Goal: Task Accomplishment & Management: Manage account settings

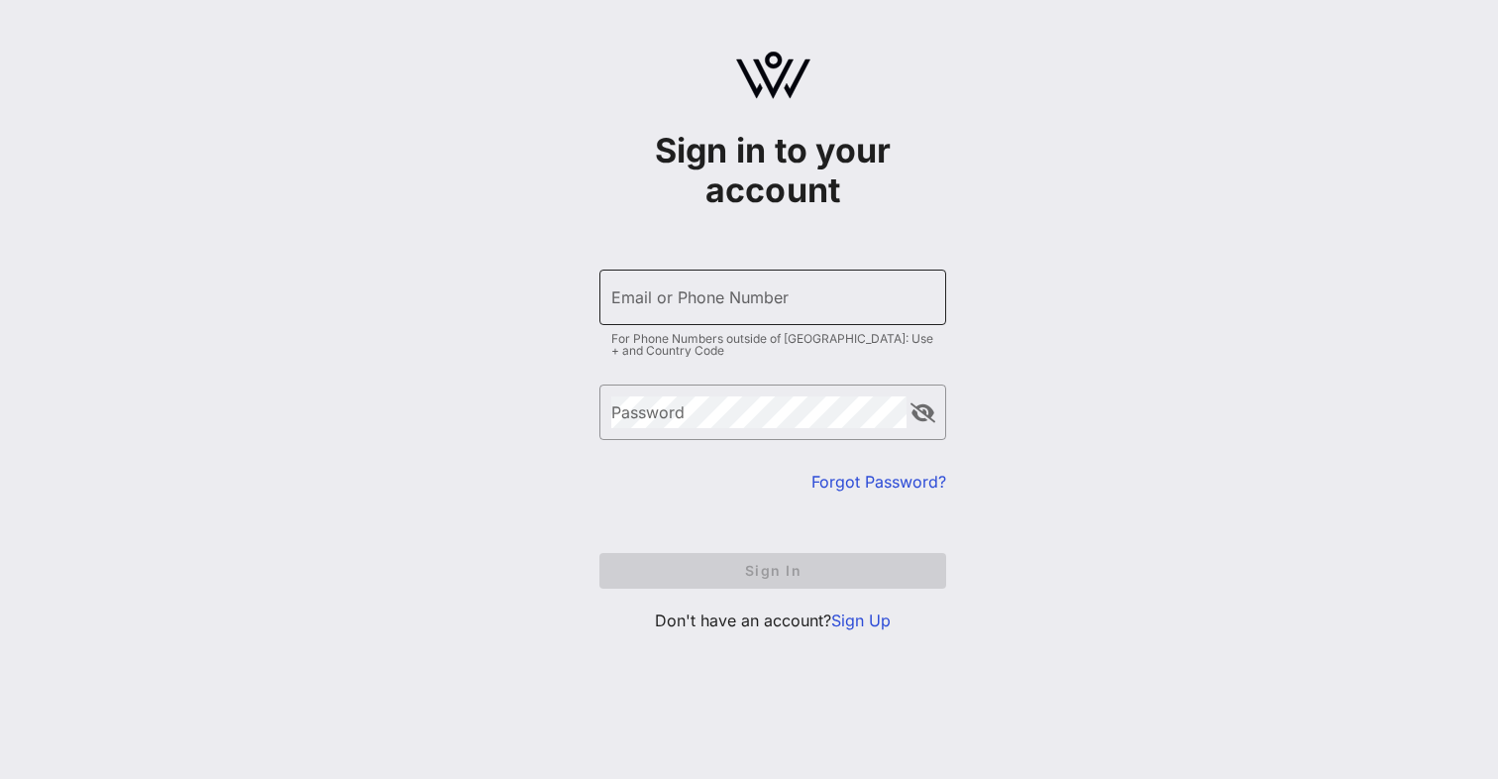
click at [768, 291] on input "Email or Phone Number" at bounding box center [772, 297] width 323 height 32
type input "[PERSON_NAME][EMAIL_ADDRESS][DOMAIN_NAME]"
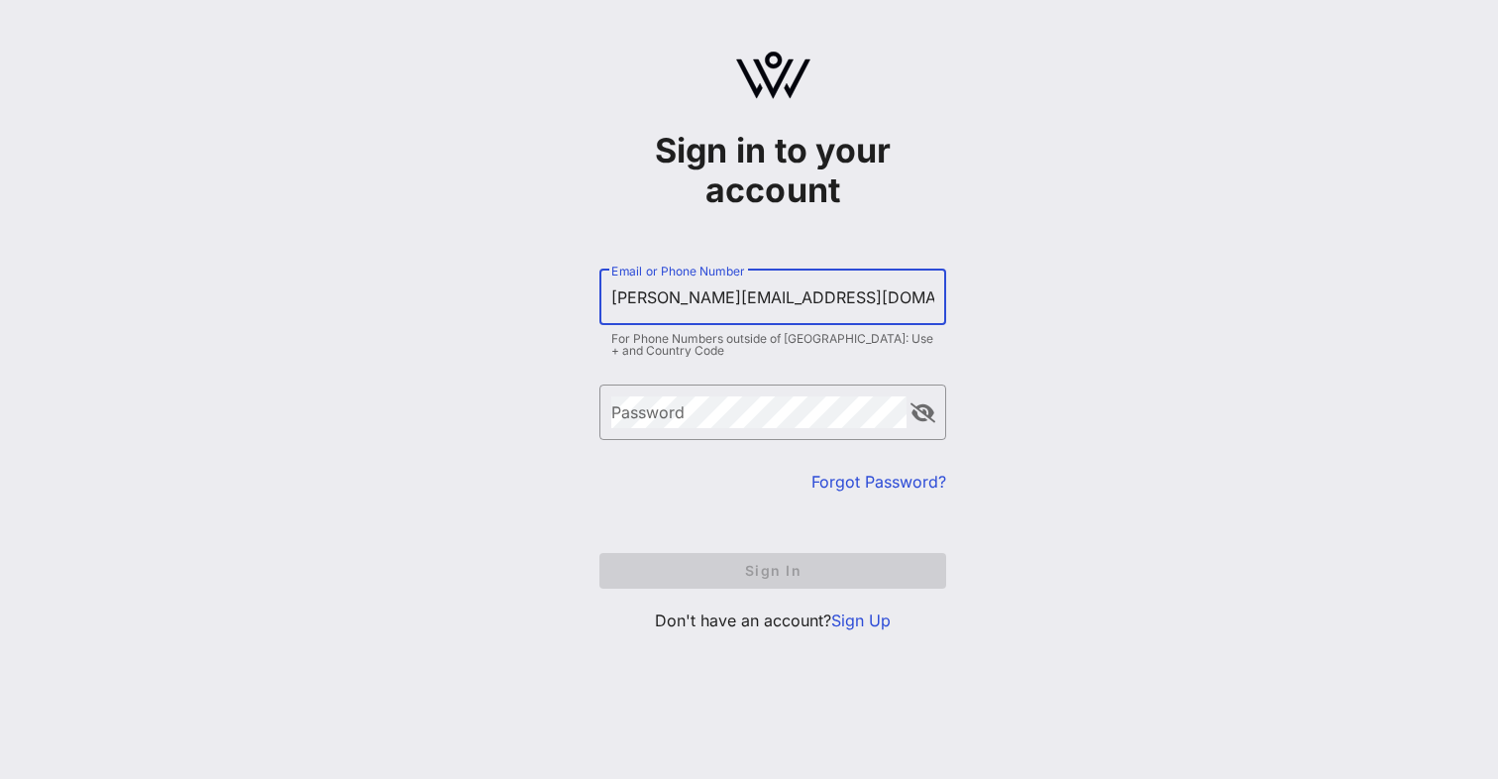
click at [914, 493] on form "​ Email or Phone Number emily_lambe@na.honda.com For Phone Numbers outside of U…" at bounding box center [772, 429] width 347 height 359
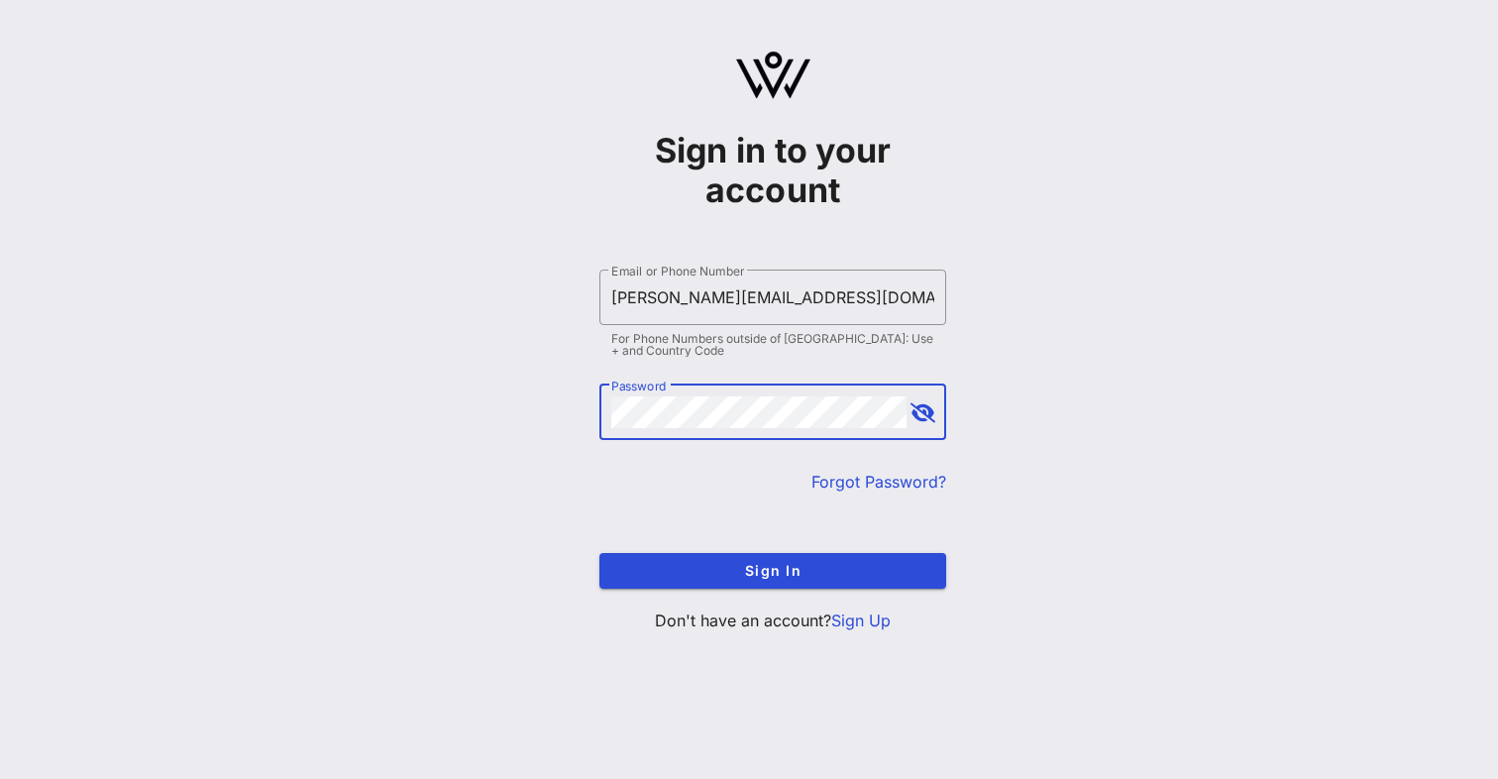
click at [599, 553] on button "Sign In" at bounding box center [772, 571] width 347 height 36
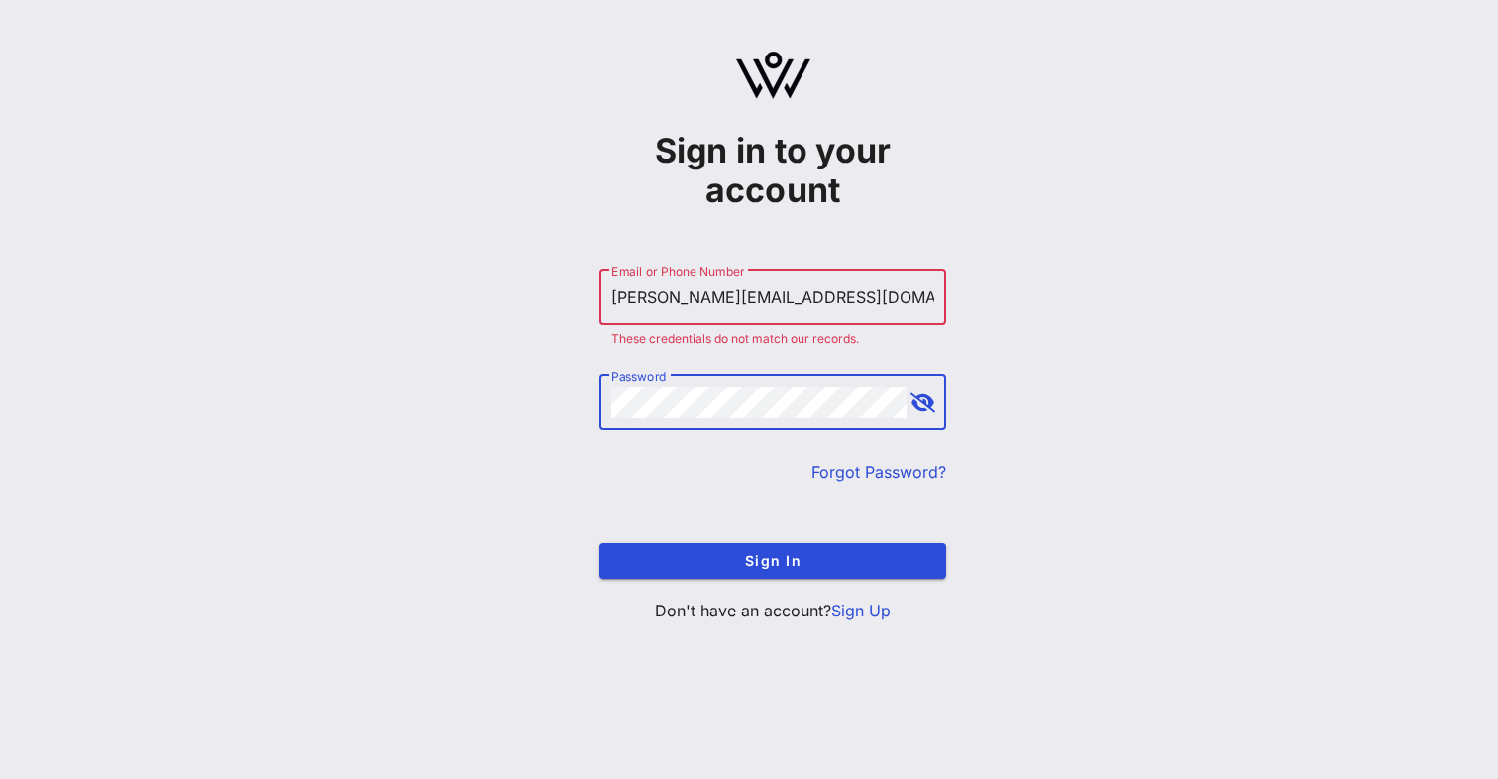
click at [599, 543] on button "Sign In" at bounding box center [772, 561] width 347 height 36
click at [904, 468] on link "Forgot Password?" at bounding box center [878, 472] width 135 height 20
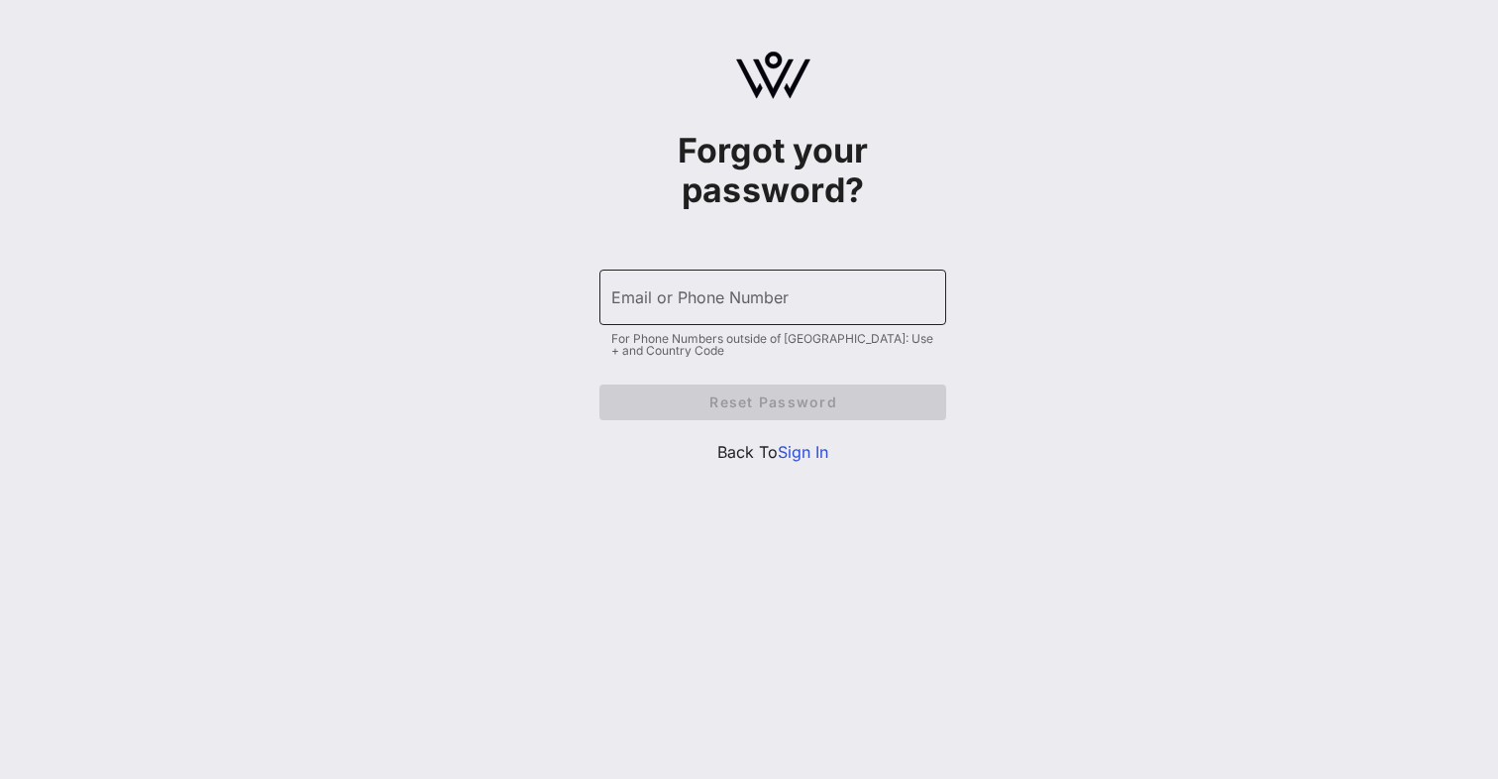
click at [800, 290] on input "Email or Phone Number" at bounding box center [772, 297] width 323 height 32
type input "[PERSON_NAME][EMAIL_ADDRESS][DOMAIN_NAME]"
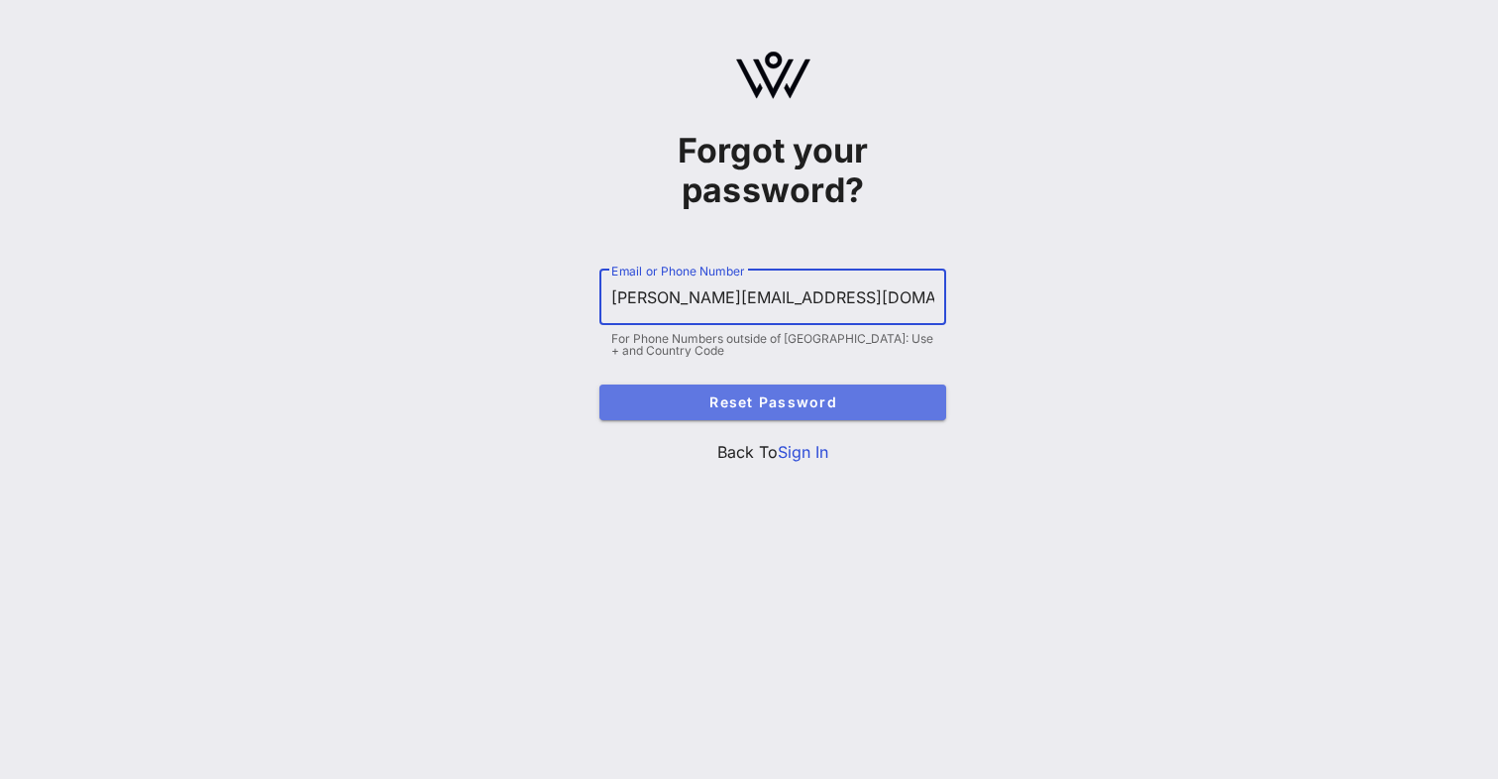
click at [777, 408] on span "Reset Password" at bounding box center [772, 401] width 315 height 17
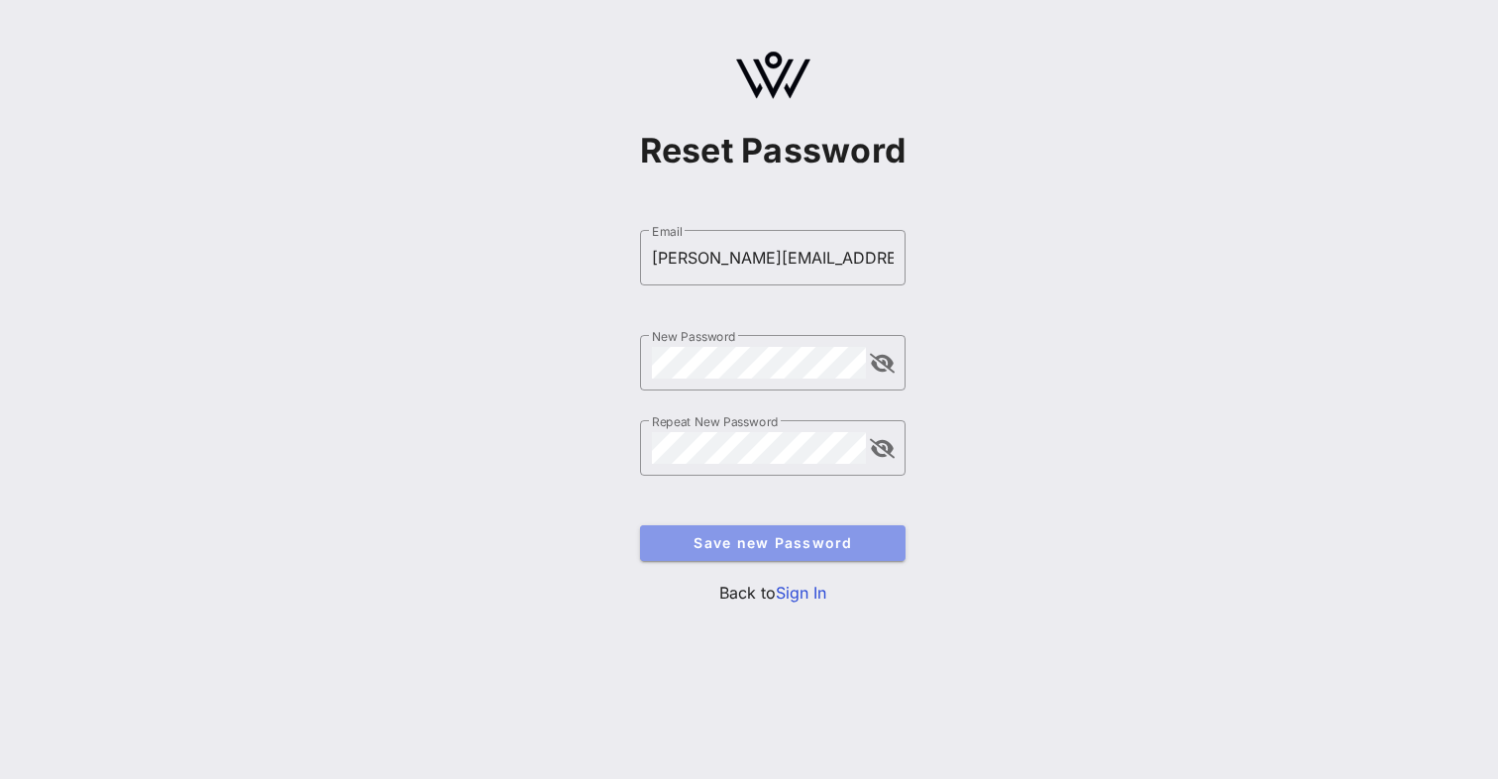
click at [738, 554] on button "Save new Password" at bounding box center [773, 543] width 266 height 36
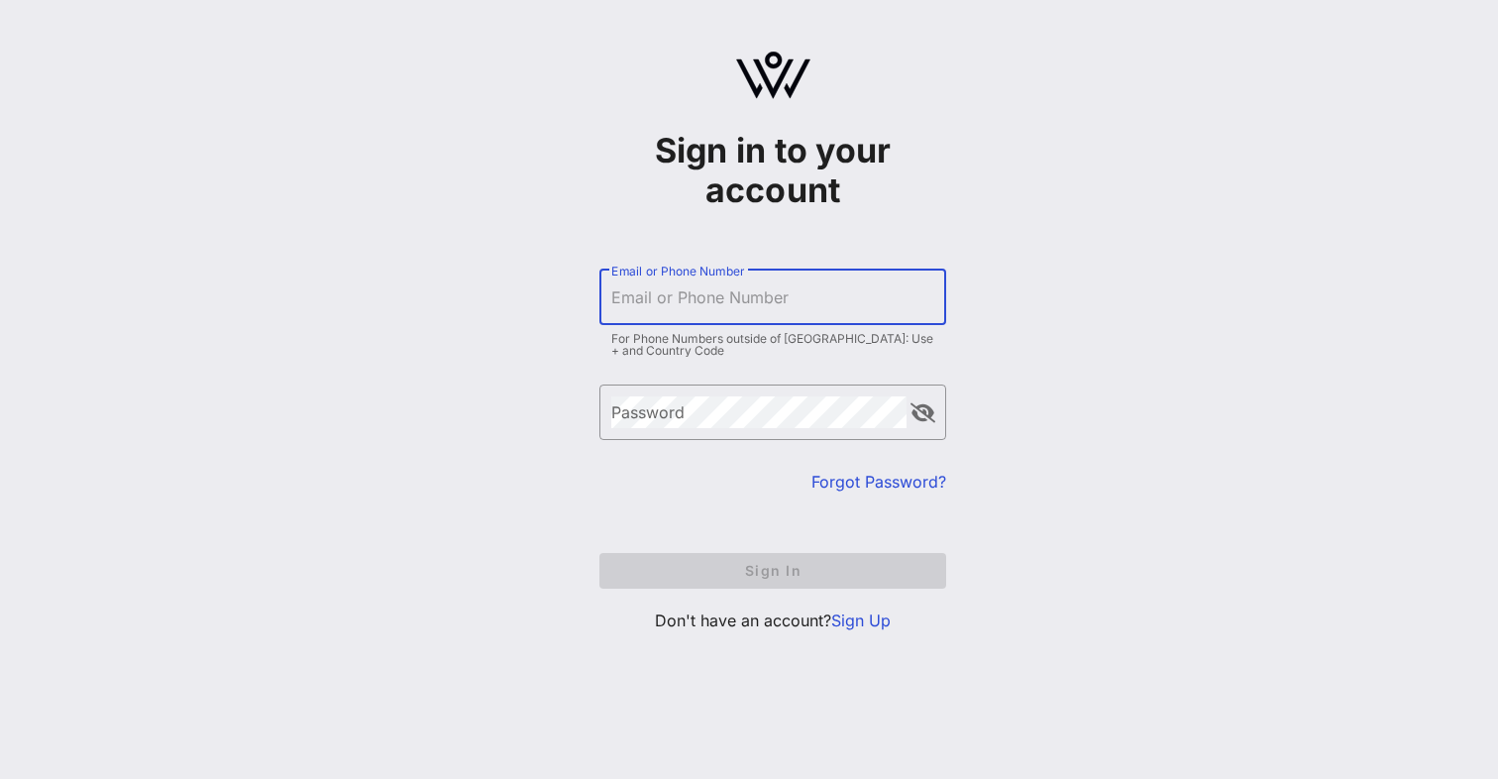
click at [734, 287] on div "Email or Phone Number" at bounding box center [772, 296] width 323 height 55
type input "[PERSON_NAME][EMAIL_ADDRESS][DOMAIN_NAME]"
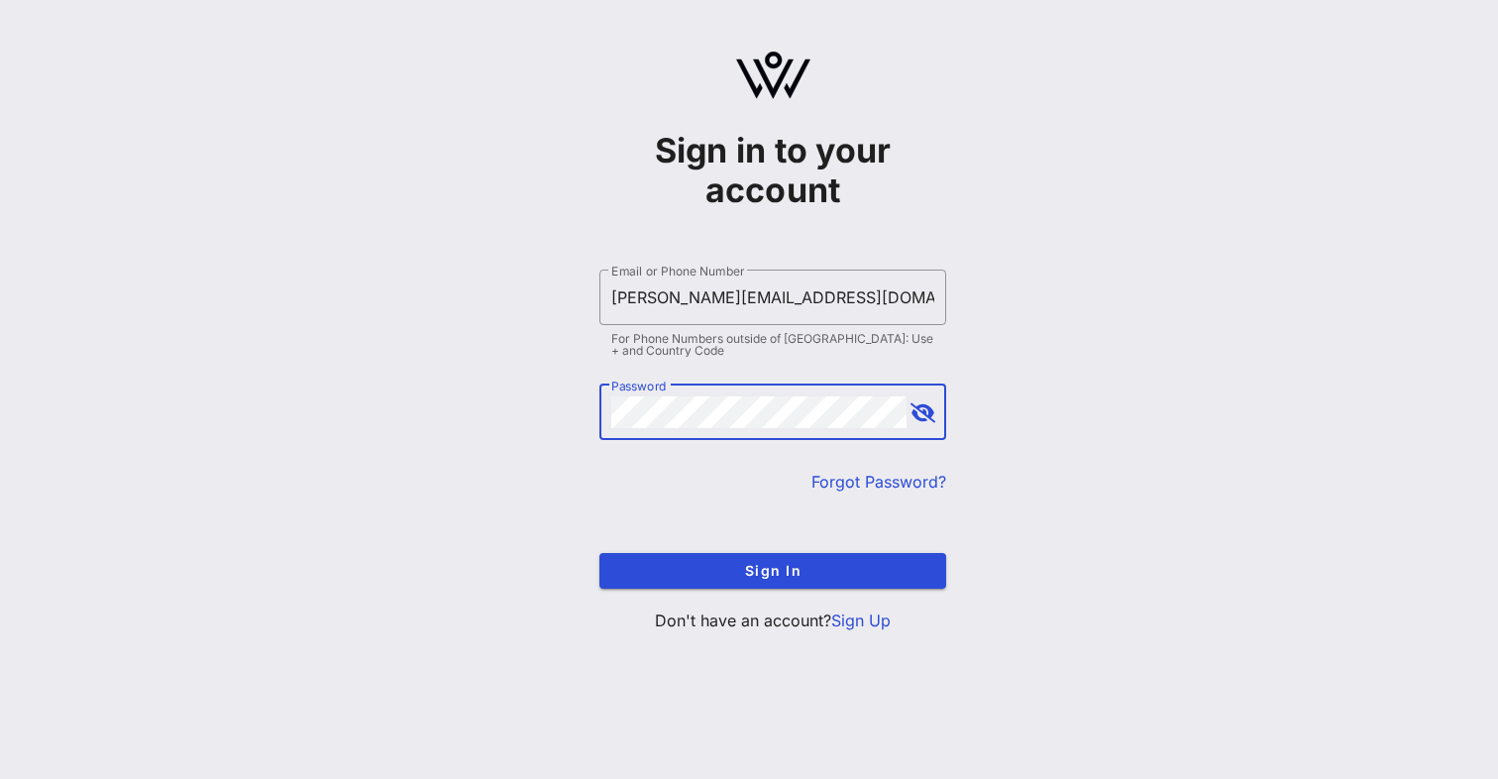
click at [599, 553] on button "Sign In" at bounding box center [772, 571] width 347 height 36
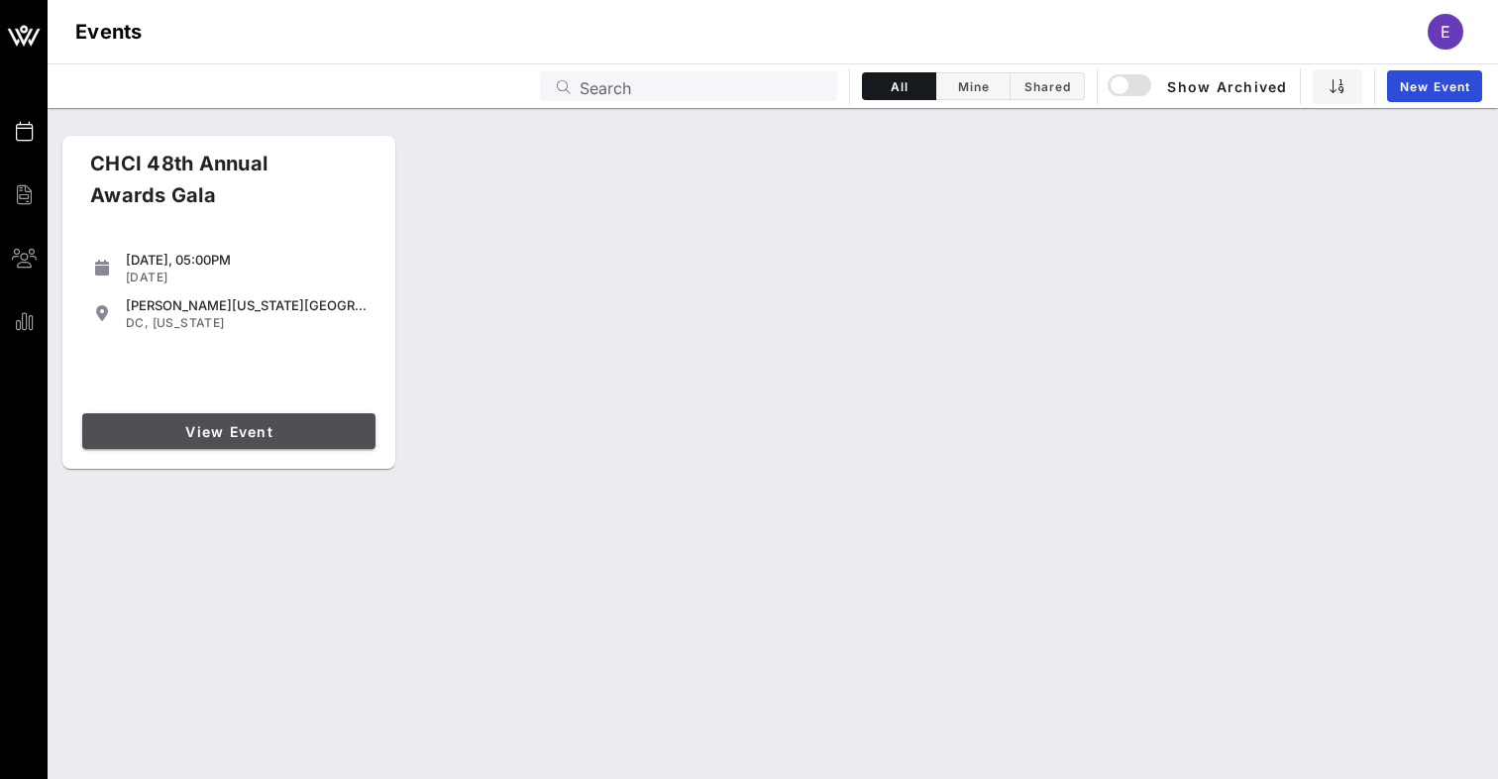
click at [215, 413] on link "View Event" at bounding box center [228, 431] width 293 height 36
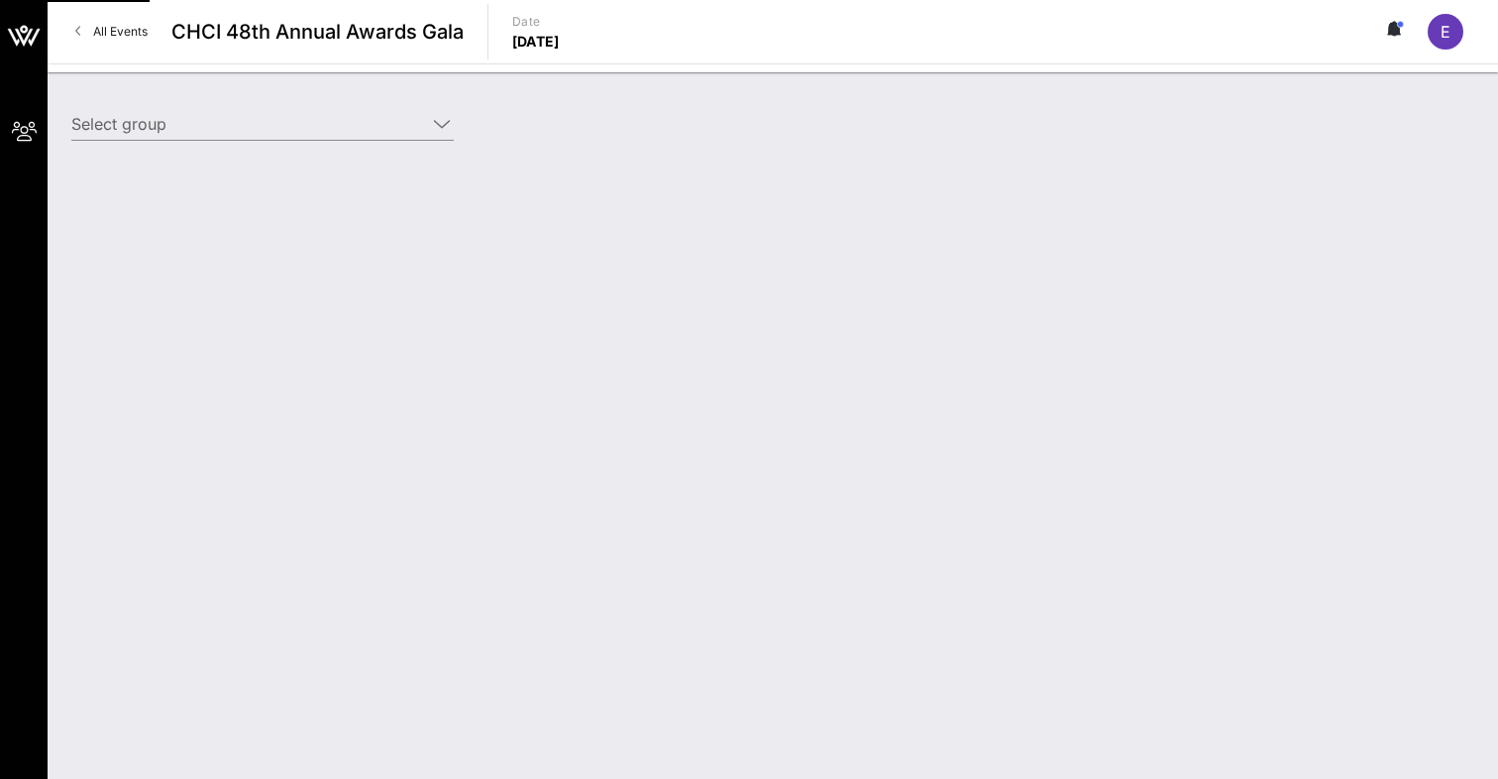
type input "American Honda Motor Company (American Honda Motor Company) [[PERSON_NAME], [PE…"
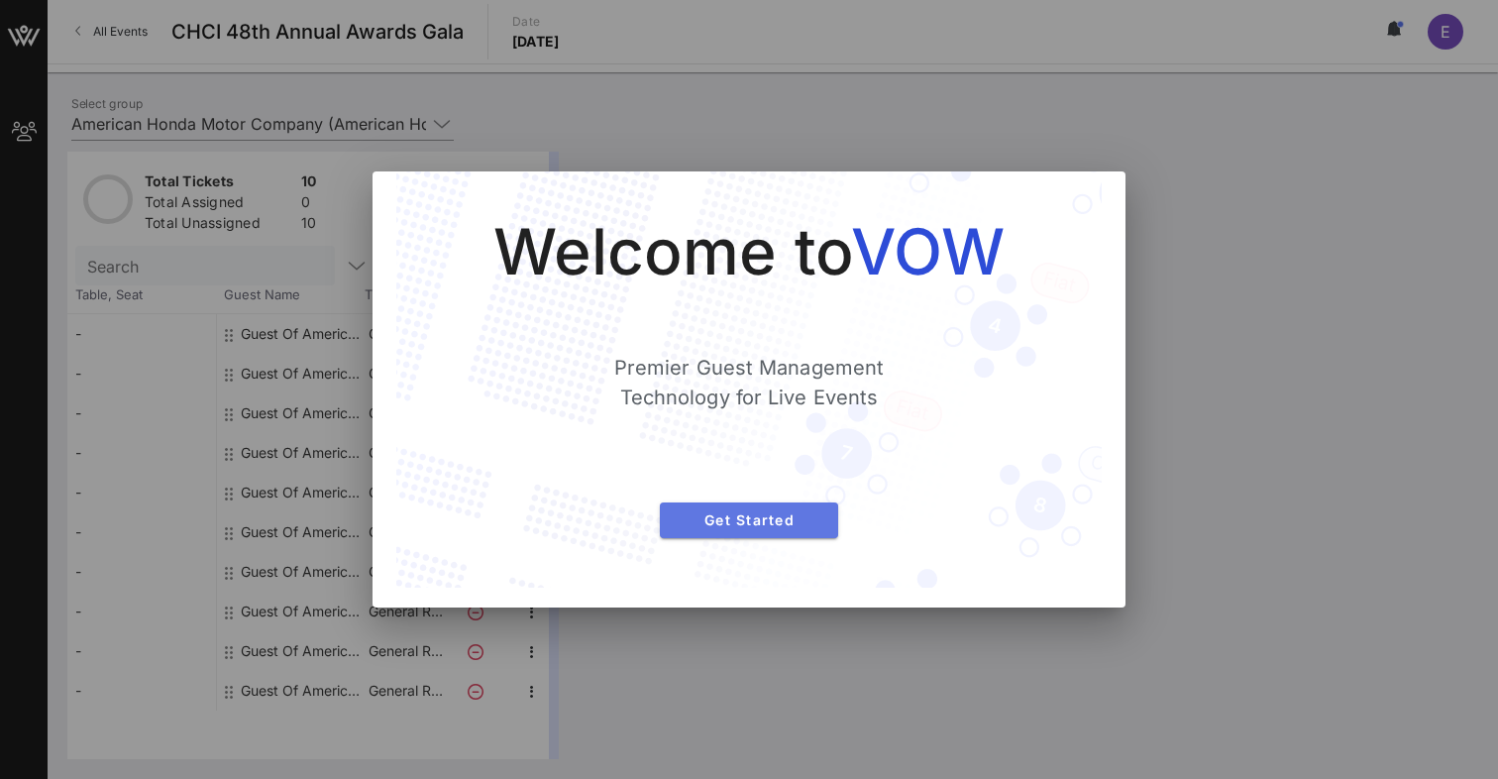
click at [786, 519] on span "Get Started" at bounding box center [749, 519] width 147 height 17
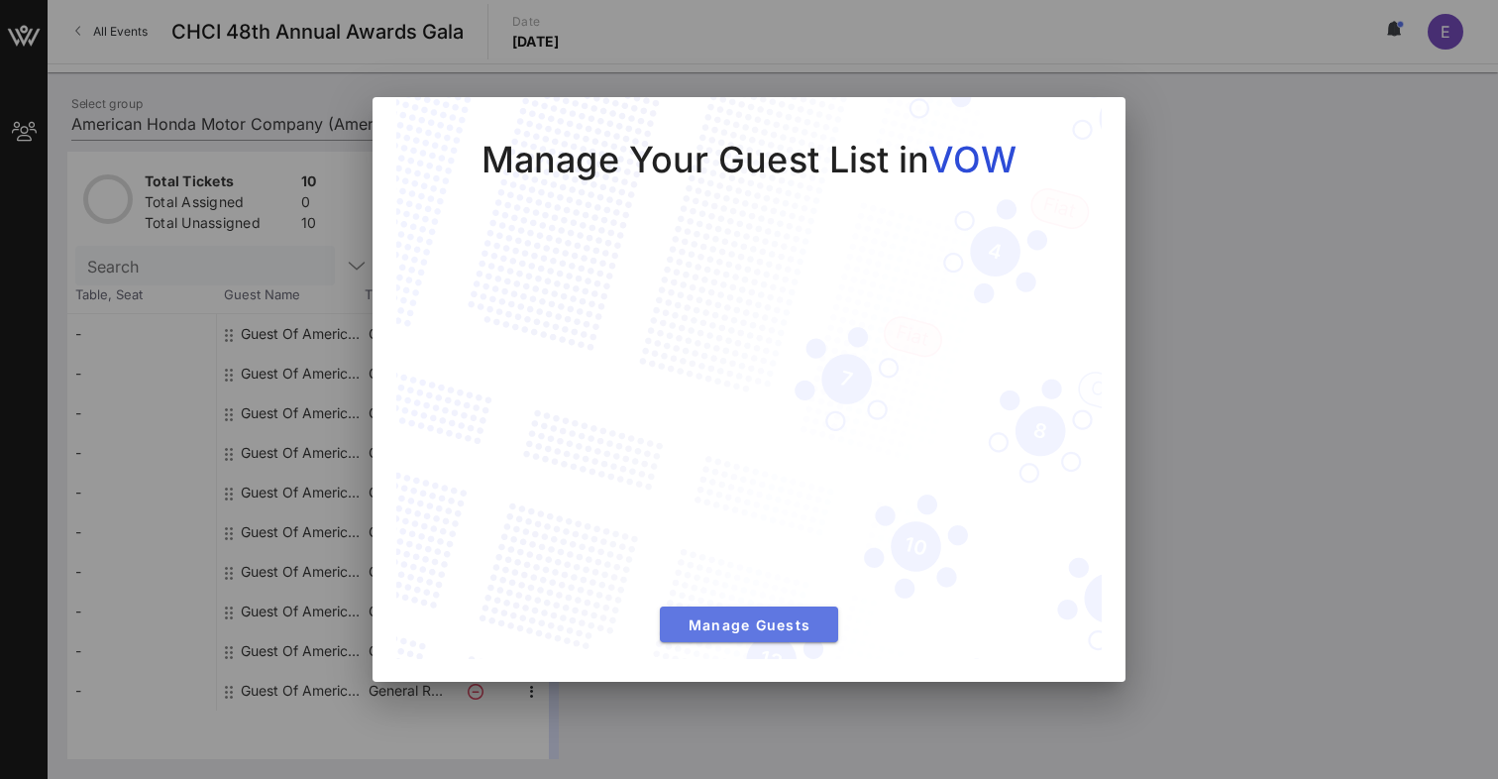
click at [808, 617] on span "Manage Guests" at bounding box center [749, 624] width 147 height 17
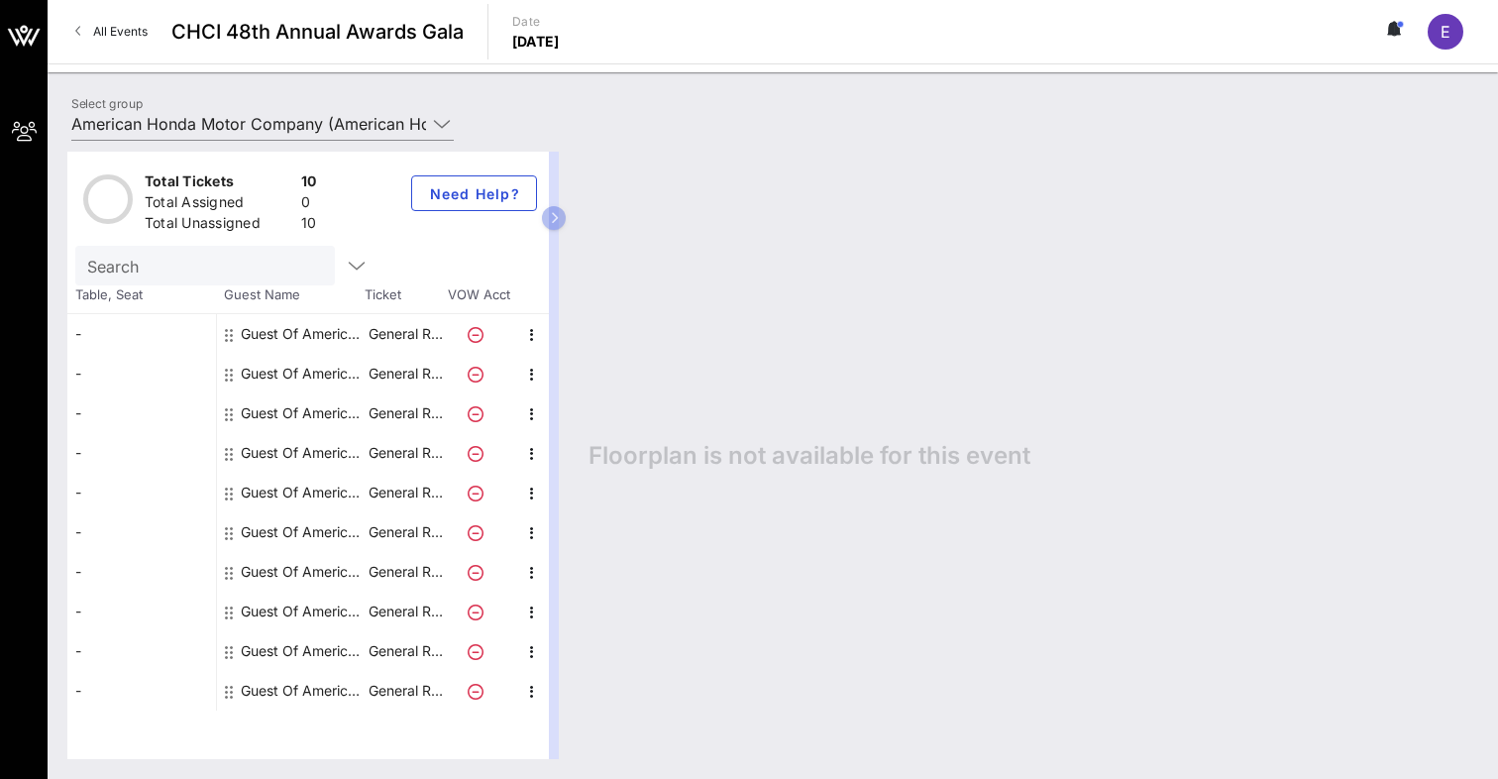
click at [256, 331] on div "Guest Of American Honda Motor Company" at bounding box center [303, 334] width 125 height 40
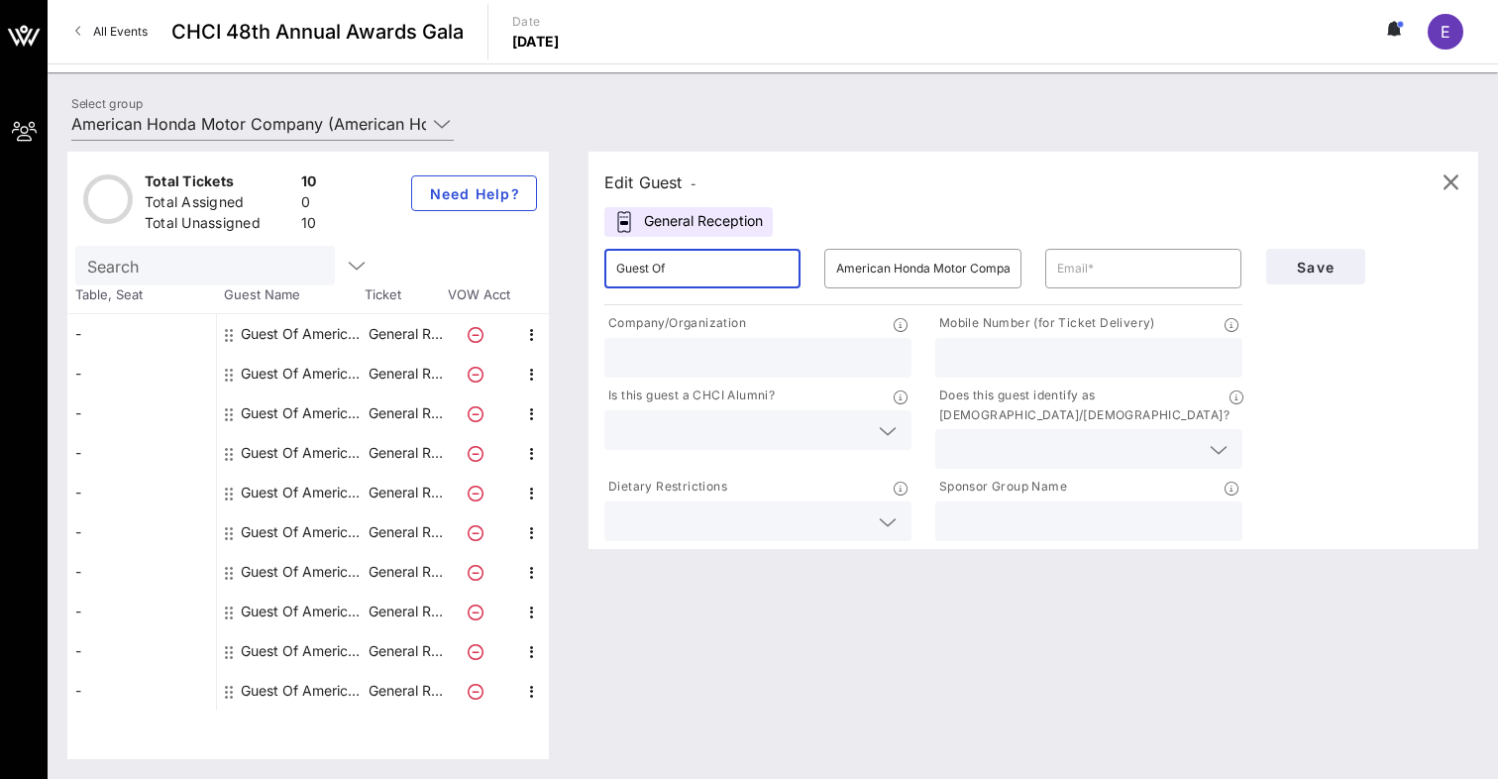
click at [734, 281] on input "Guest Of" at bounding box center [702, 269] width 172 height 32
click at [1131, 272] on input "text" at bounding box center [1143, 269] width 172 height 32
paste input "[PERSON_NAME] <[EMAIL_ADDRESS][DOMAIN_NAME]>"
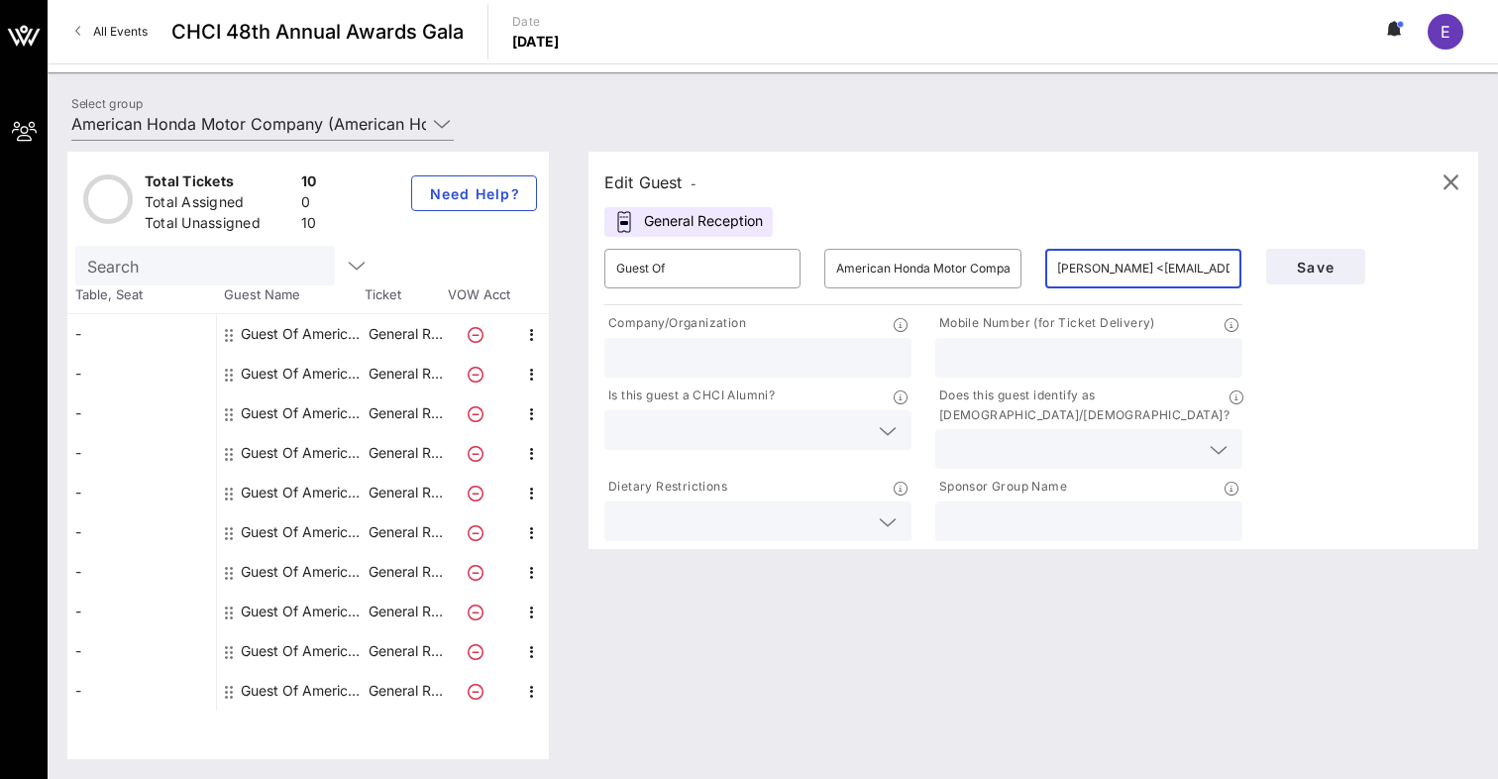
scroll to position [0, 133]
type input "[PERSON_NAME] <[EMAIL_ADDRESS][DOMAIN_NAME]>"
drag, startPoint x: 760, startPoint y: 275, endPoint x: 469, endPoint y: 264, distance: 291.4
click at [469, 264] on div "Total Tickets 10 Total Assigned 0 Total Unassigned 10 Need Help? Search Table, …" at bounding box center [772, 455] width 1411 height 607
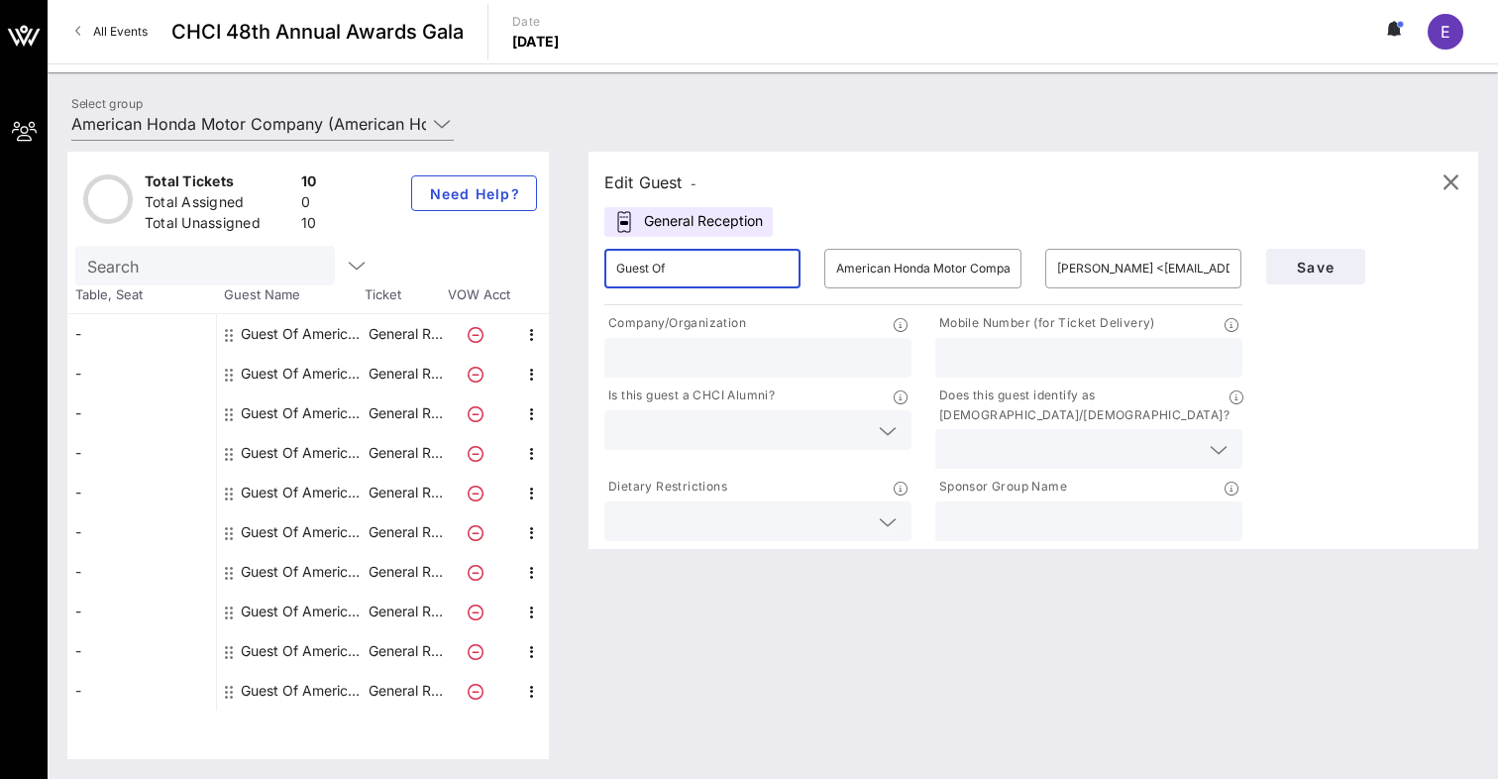
click at [775, 368] on input "text" at bounding box center [757, 358] width 283 height 26
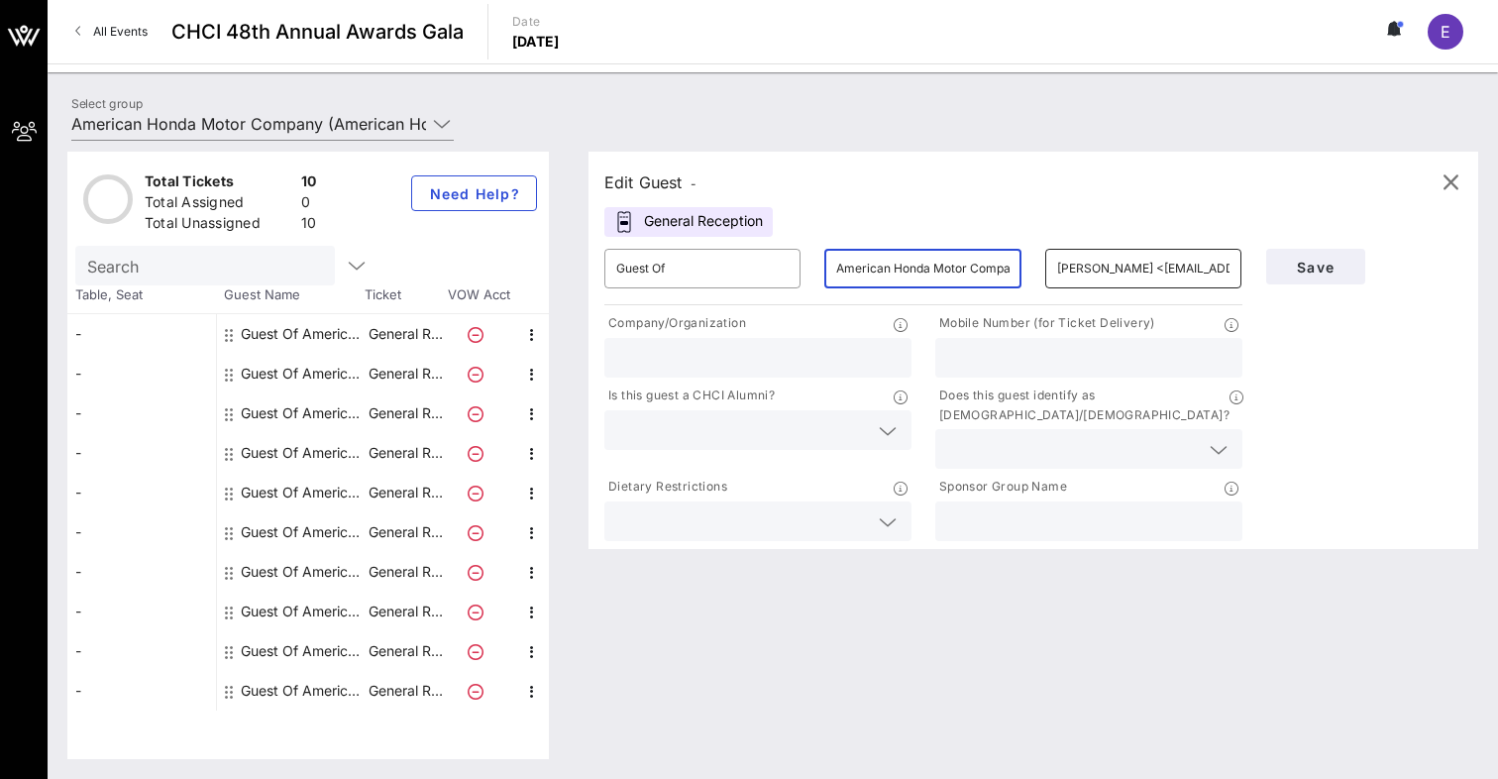
scroll to position [0, 15]
drag, startPoint x: 876, startPoint y: 272, endPoint x: 1129, endPoint y: 272, distance: 253.6
click at [1129, 272] on div "​ Guest Of ​ American Honda Motor Company ​ [PERSON_NAME] <[EMAIL_ADDRESS][DOMA…" at bounding box center [923, 268] width 662 height 63
click at [890, 262] on input "American Honda Motor Company" at bounding box center [922, 269] width 172 height 32
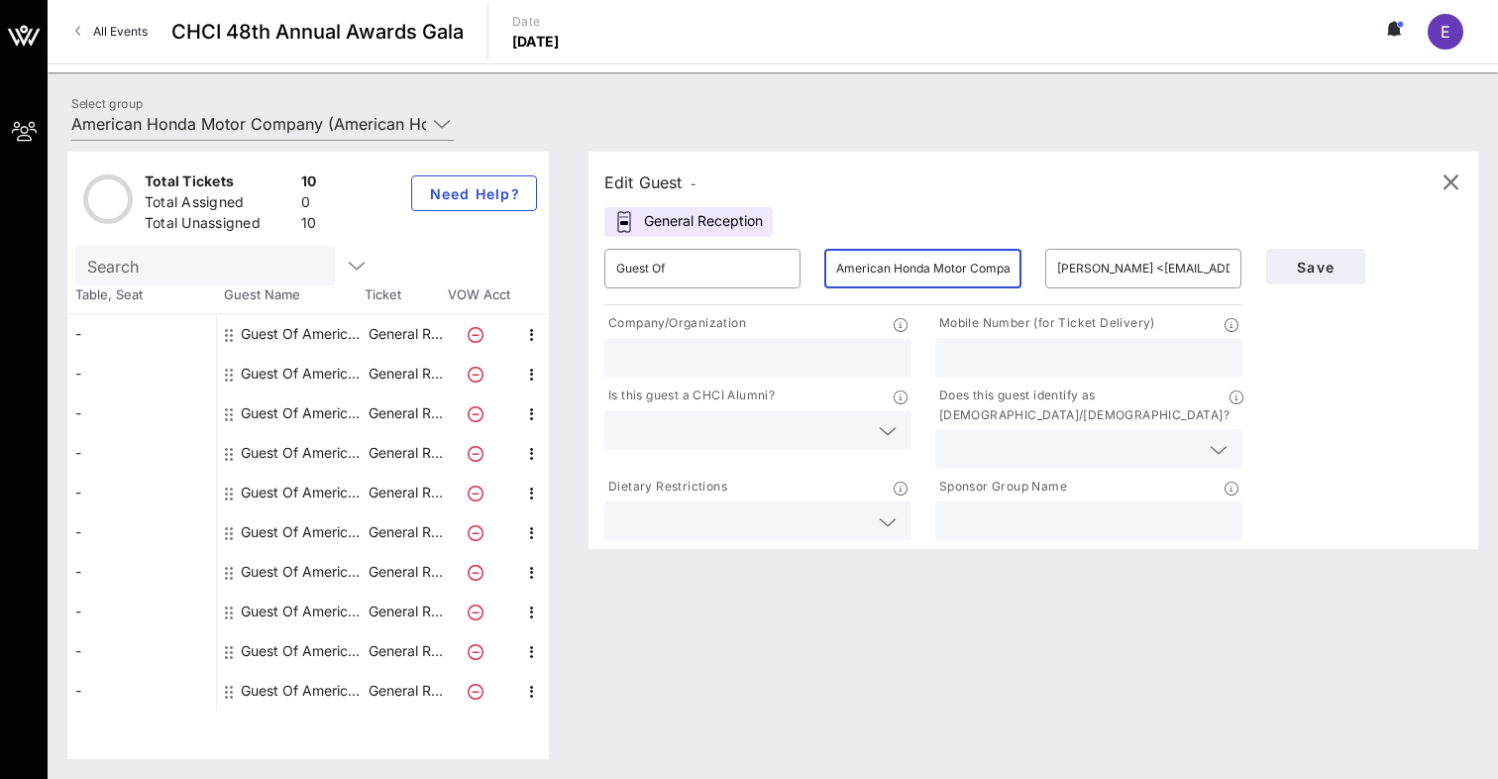
click at [723, 353] on input "text" at bounding box center [757, 358] width 283 height 26
type input "American Honda Motor Co., Inc."
click at [1015, 450] on div "Does this guest identify as [DEMOGRAPHIC_DATA]/[DEMOGRAPHIC_DATA]?" at bounding box center [1088, 426] width 331 height 91
click at [1000, 436] on input "text" at bounding box center [1073, 449] width 252 height 26
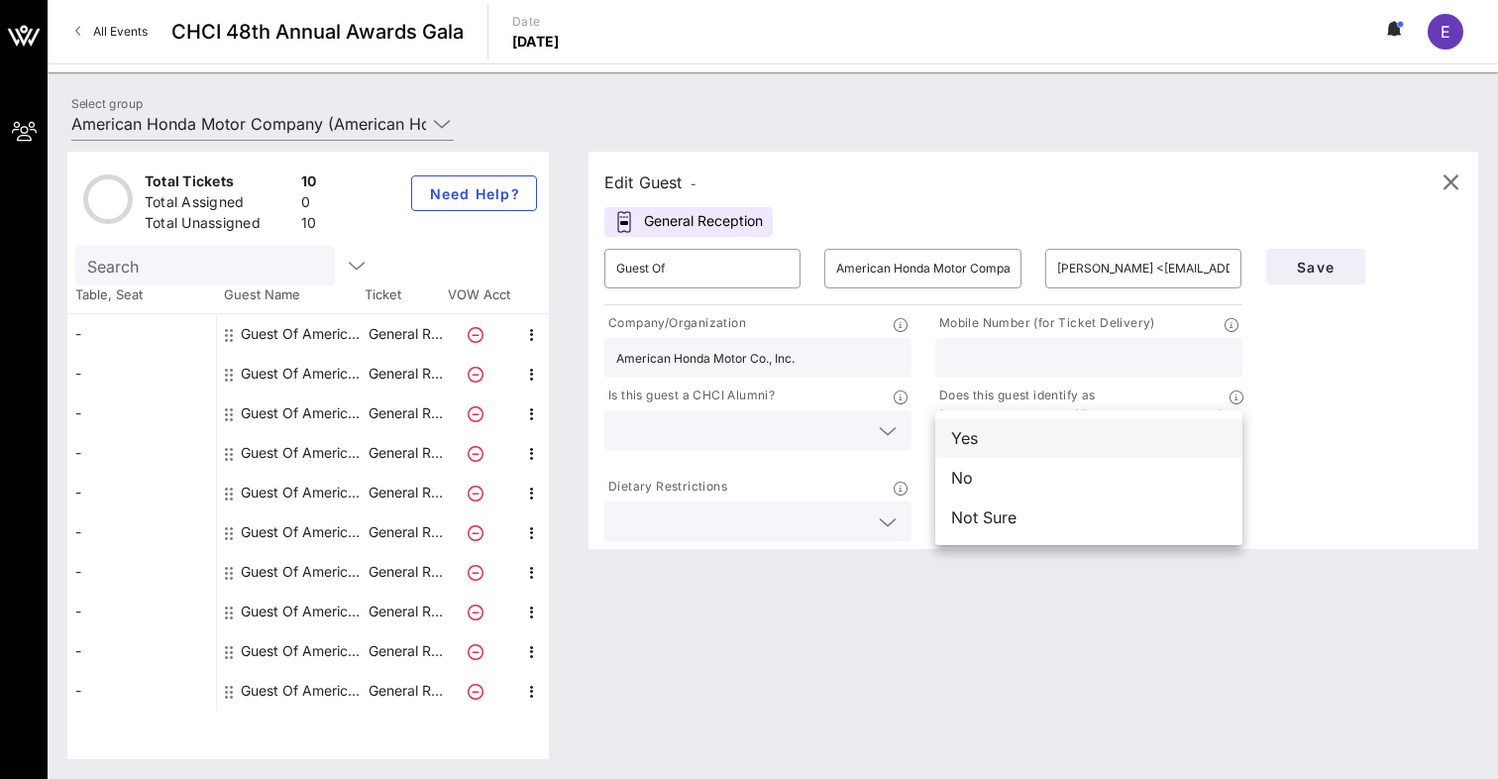
click at [1002, 444] on div "Yes" at bounding box center [1088, 438] width 307 height 40
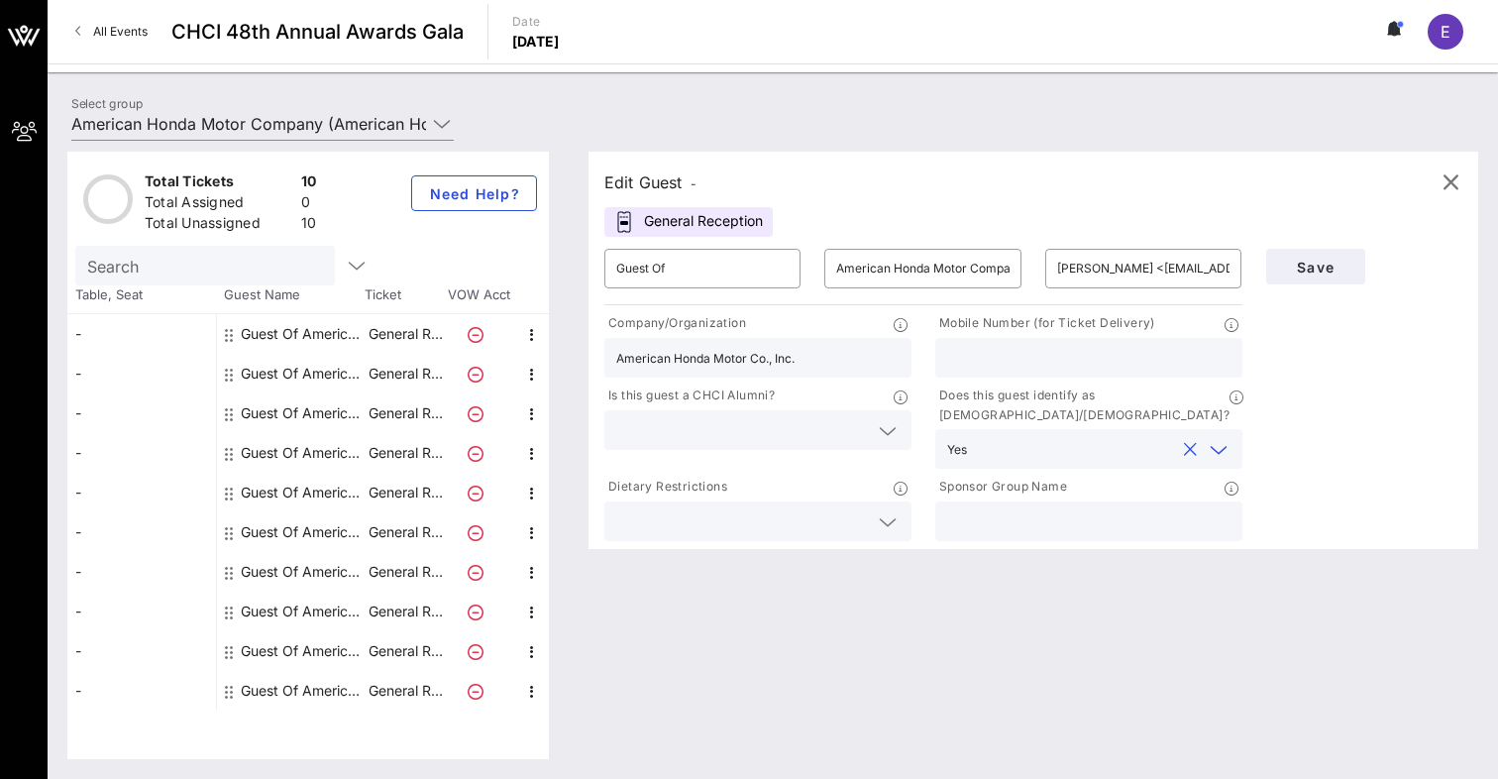
click at [891, 437] on icon at bounding box center [888, 431] width 18 height 24
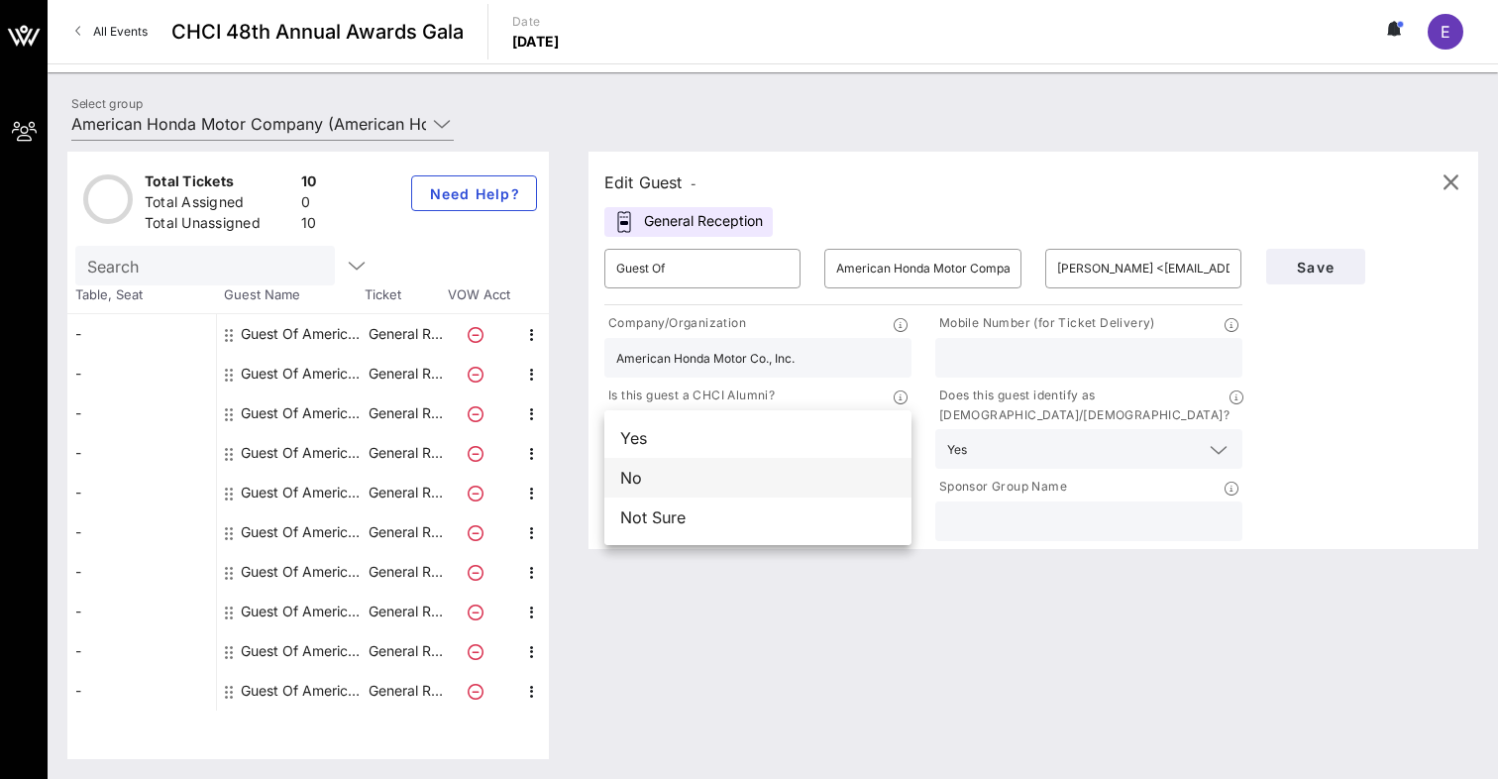
click at [841, 486] on div "No" at bounding box center [757, 478] width 307 height 40
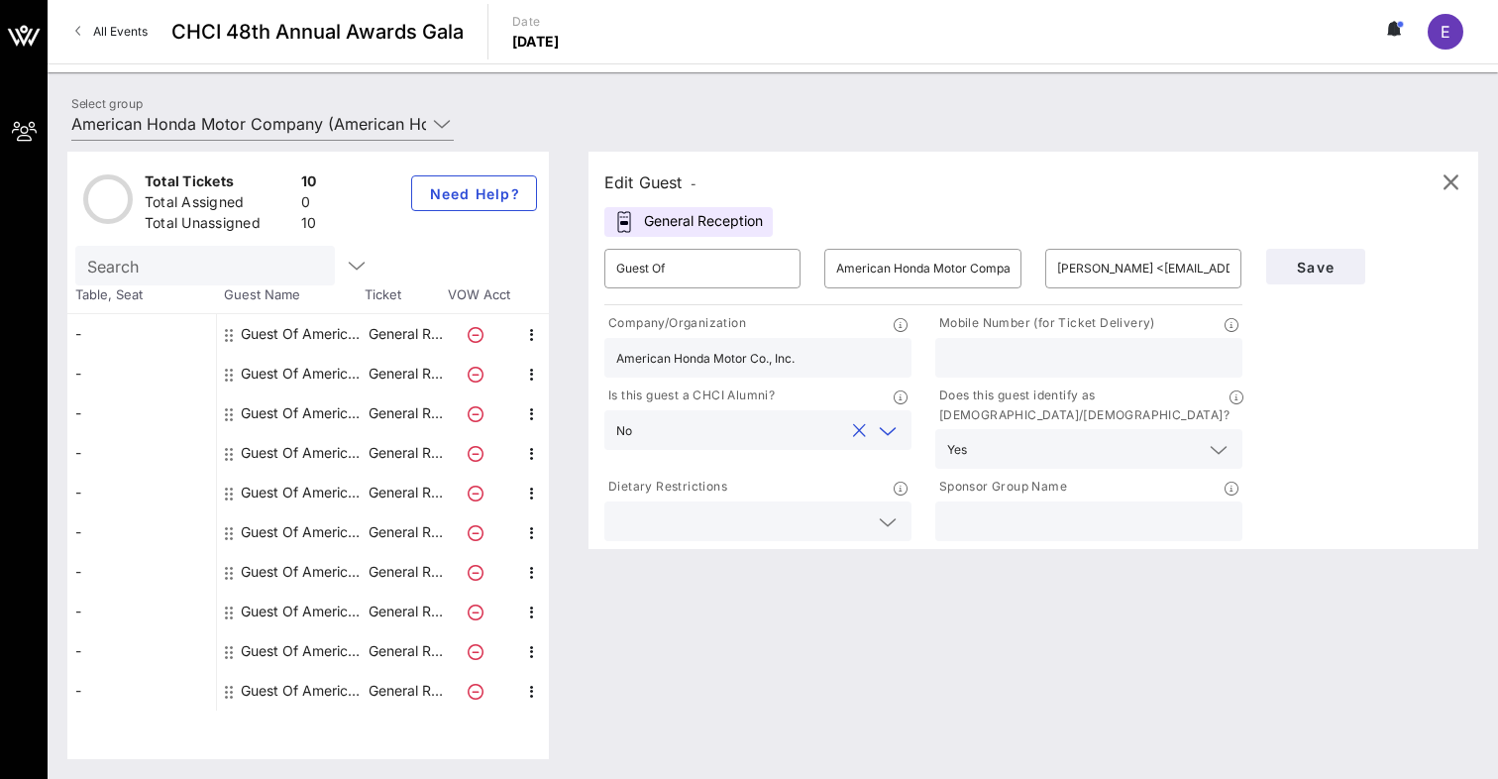
click at [1047, 508] on input "text" at bounding box center [1088, 521] width 283 height 26
click at [880, 510] on icon at bounding box center [888, 522] width 18 height 24
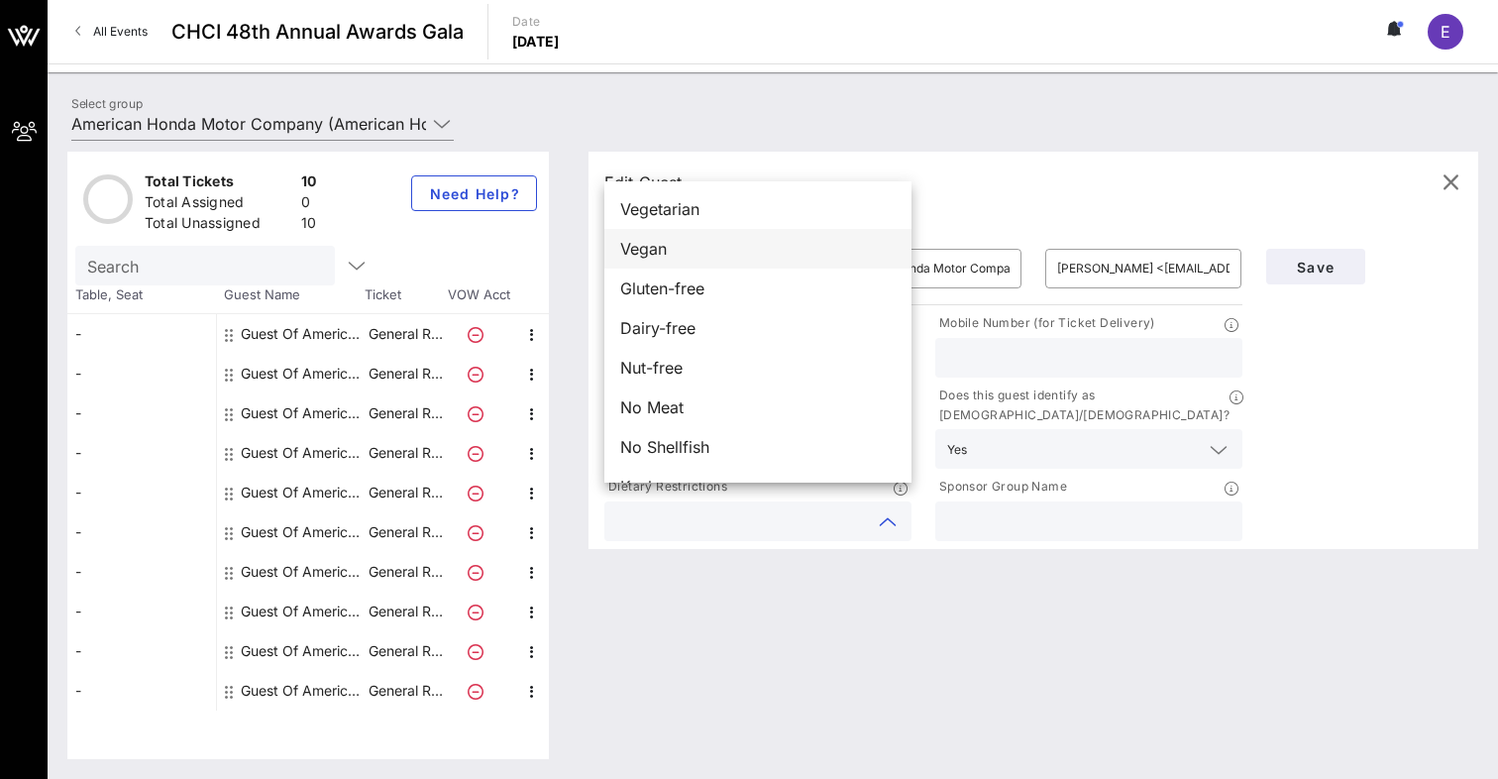
scroll to position [32, 0]
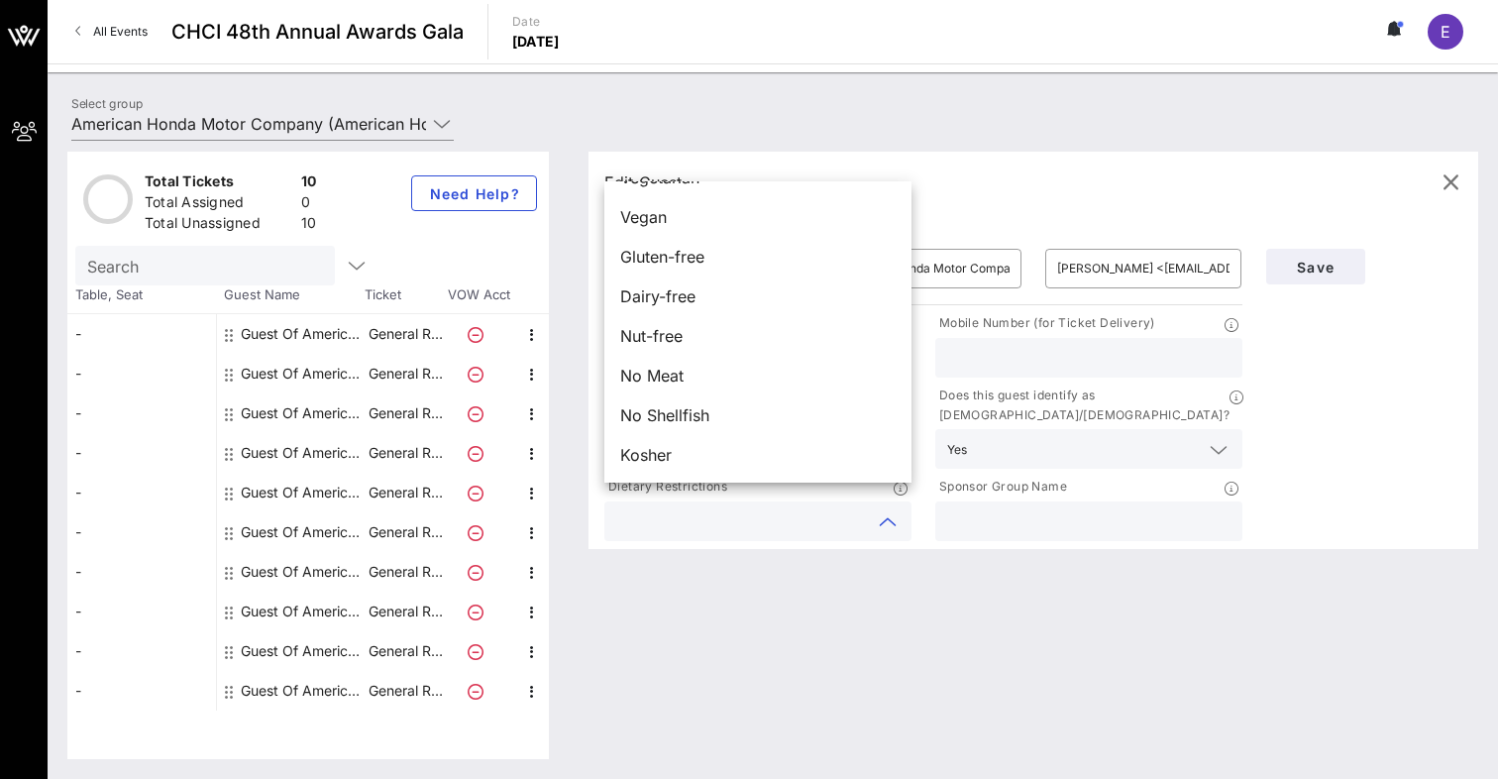
click at [819, 557] on div "Edit Guest - General Reception ​ Guest Of ​ American Honda Motor Company ​ [PER…" at bounding box center [1023, 455] width 909 height 607
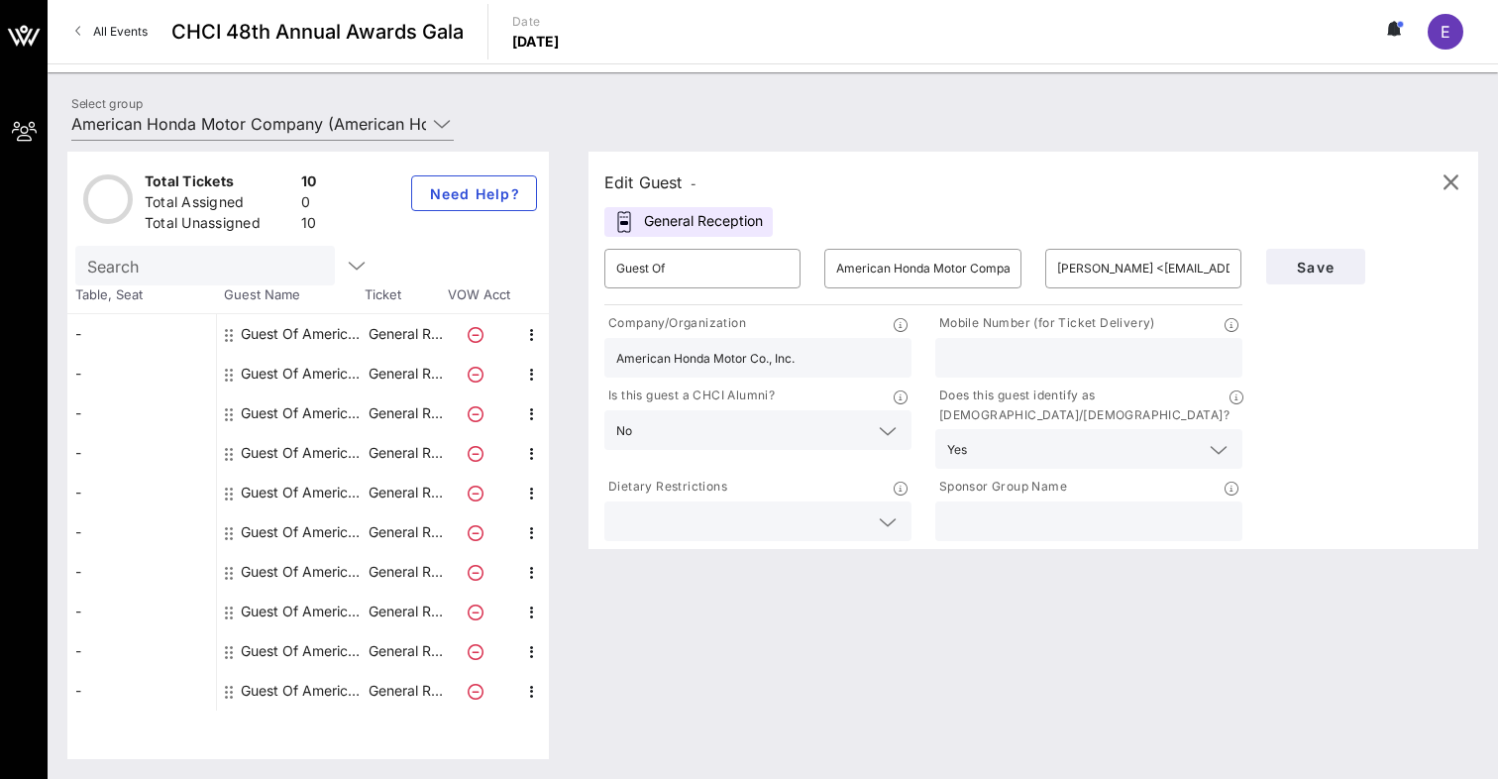
click at [1105, 358] on input "text" at bounding box center [1088, 358] width 283 height 26
paste input "17862163770"
click at [951, 358] on input "17862163770" at bounding box center [1088, 358] width 283 height 26
type input "7862163770"
click at [1324, 266] on span "Save" at bounding box center [1315, 267] width 67 height 17
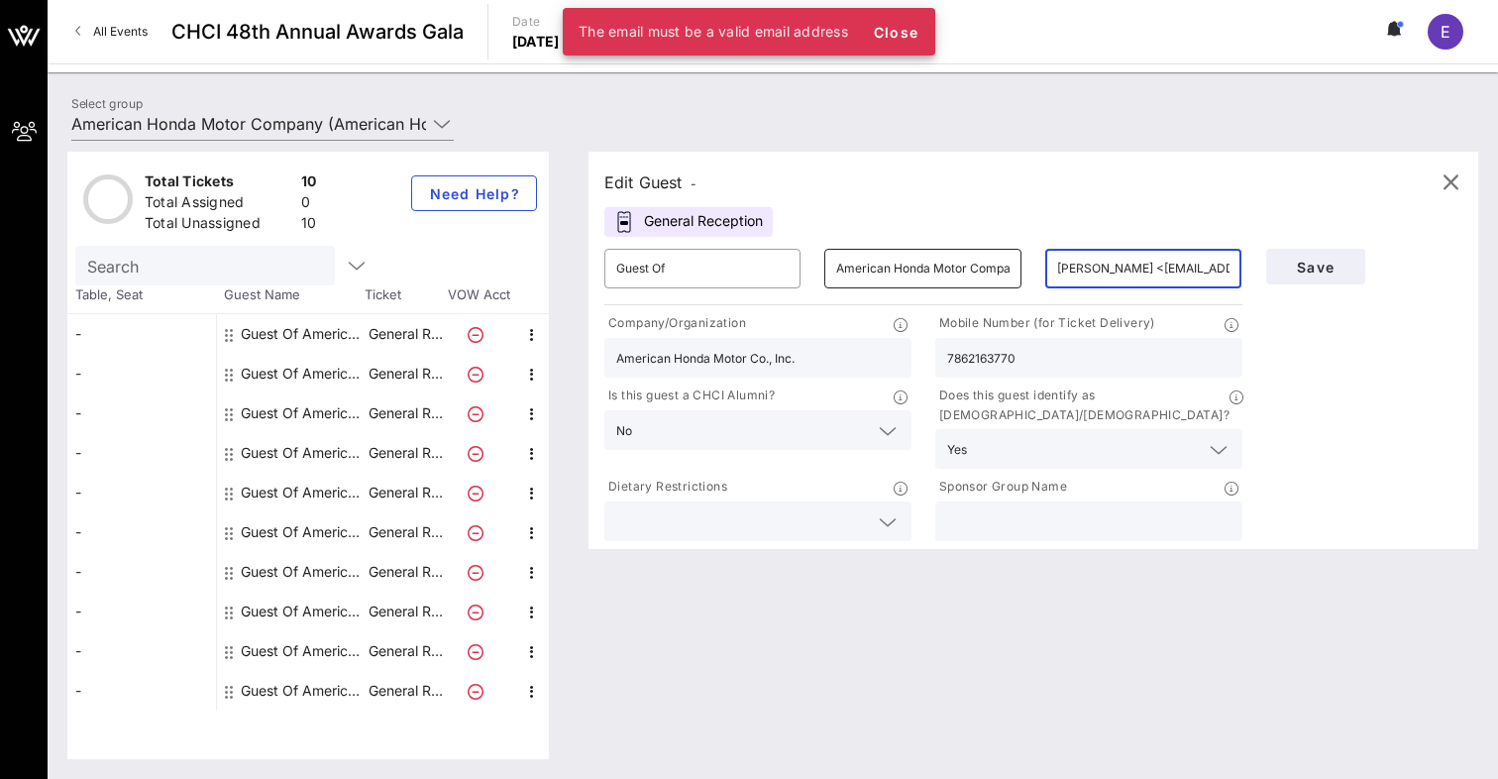
drag, startPoint x: 1164, startPoint y: 268, endPoint x: 933, endPoint y: 248, distance: 231.7
click at [933, 248] on div "​ Guest Of ​ American Honda Motor Company ​ [PERSON_NAME] <[EMAIL_ADDRESS][DOMA…" at bounding box center [923, 268] width 662 height 63
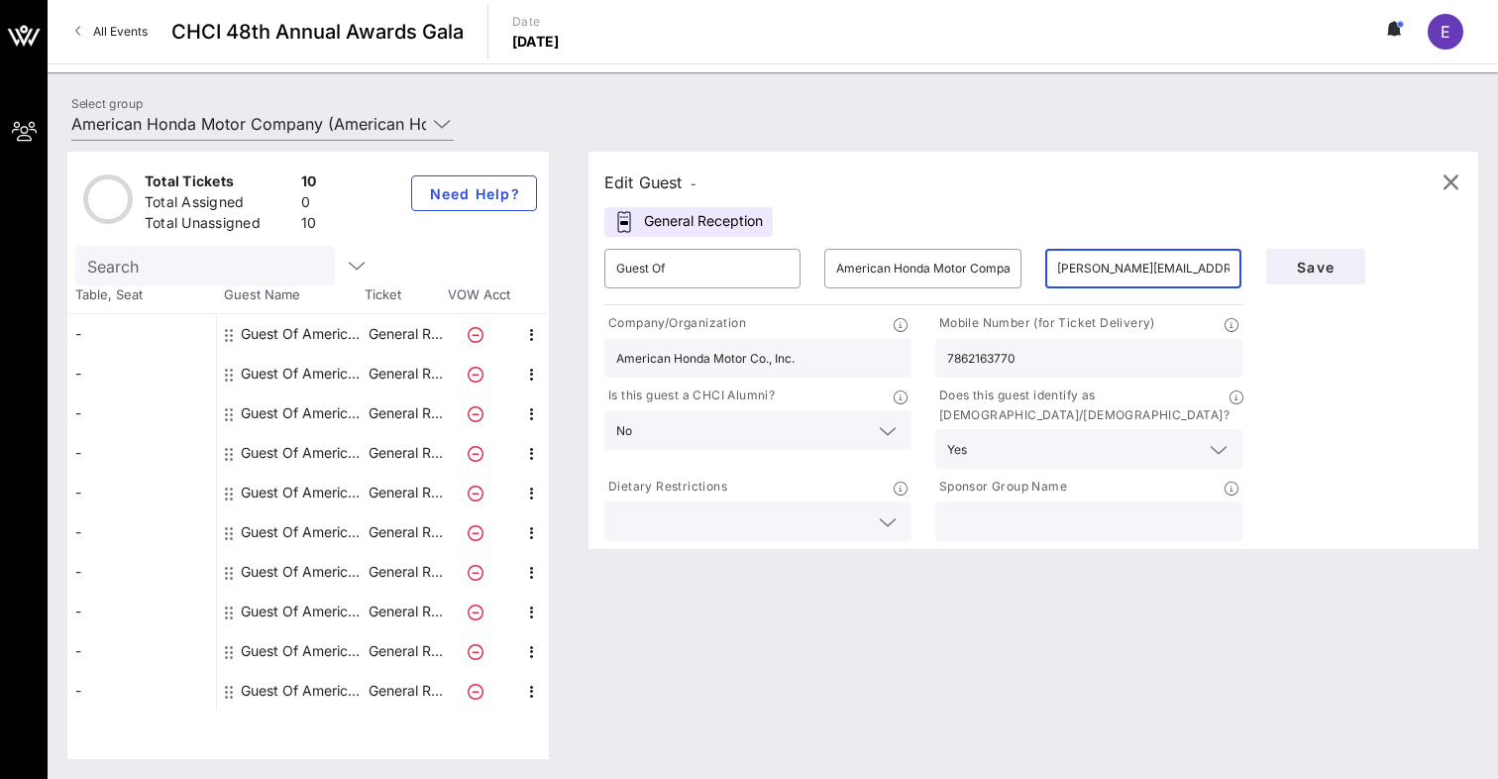
scroll to position [0, 25]
drag, startPoint x: 1207, startPoint y: 265, endPoint x: 1381, endPoint y: 274, distance: 174.6
click at [1381, 274] on div "​ Guest Of ​ American Honda Motor Company ​ [EMAIL_ADDRESS][DOMAIN_NAME]> Compa…" at bounding box center [1033, 391] width 882 height 308
type input "[PERSON_NAME][EMAIL_ADDRESS][DOMAIN_NAME]"
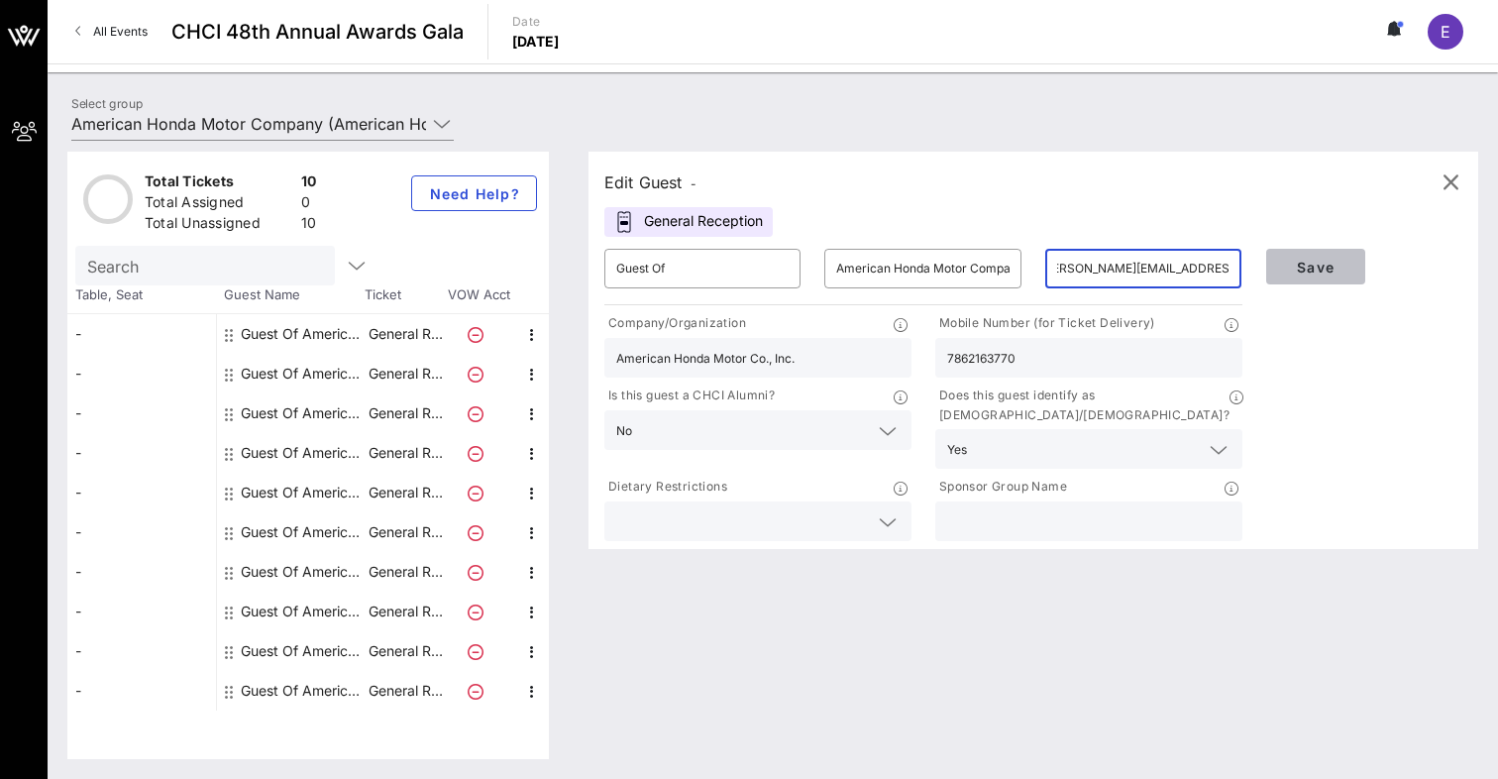
scroll to position [0, 0]
click at [1297, 263] on span "Save" at bounding box center [1315, 267] width 67 height 17
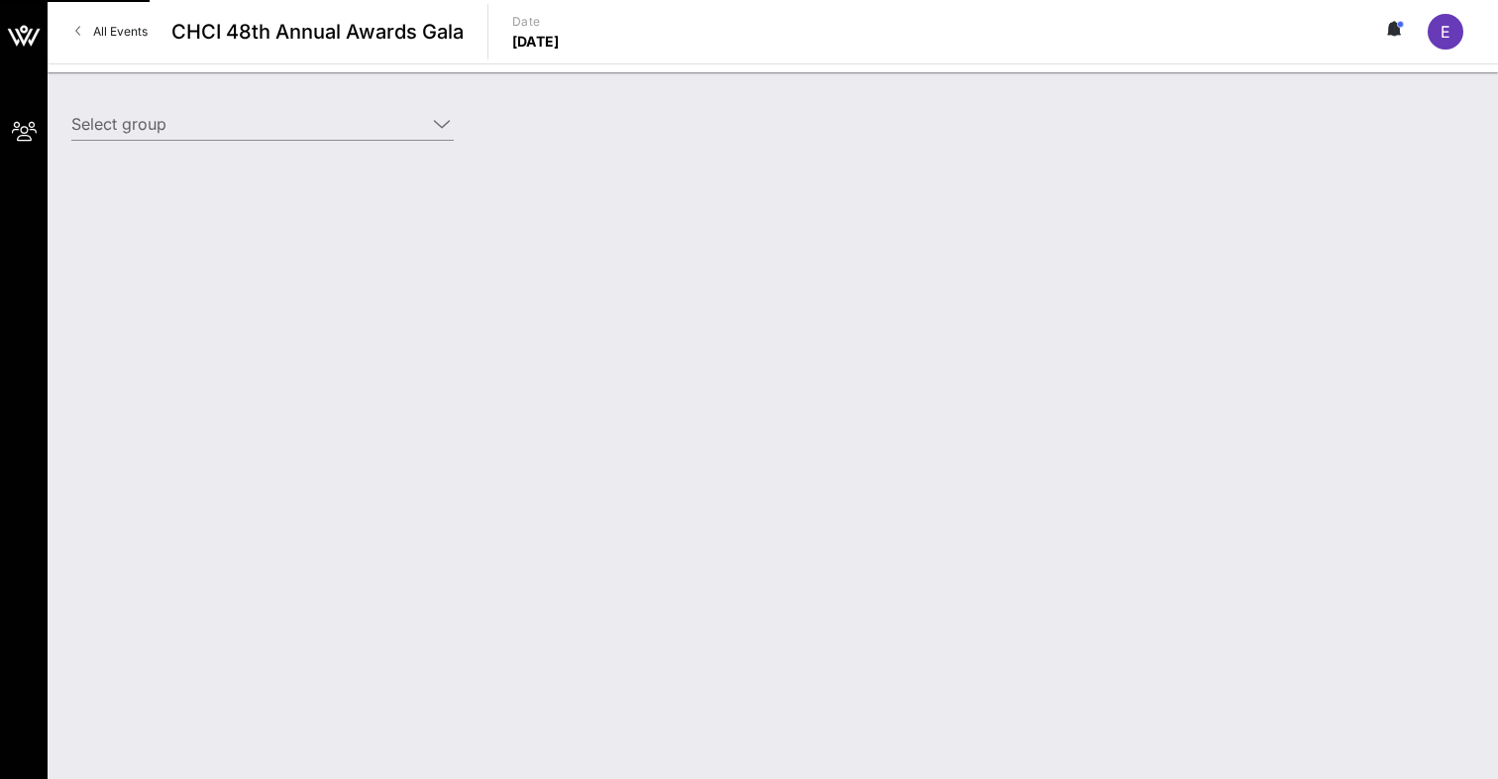
type input "American Honda Motor Company (American Honda Motor Company) [[PERSON_NAME], [PE…"
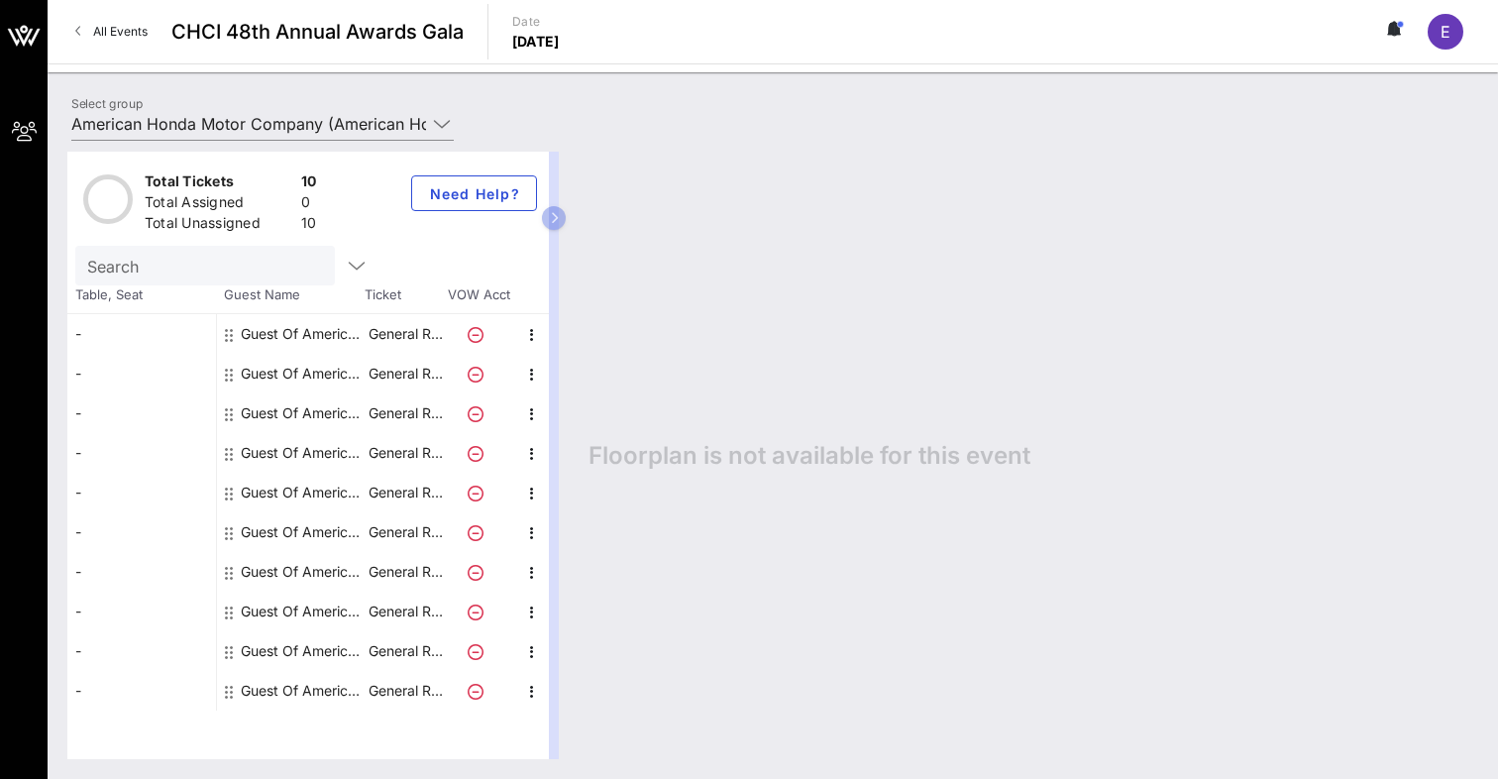
click at [312, 334] on div "Guest Of American Honda Motor Company" at bounding box center [303, 334] width 125 height 40
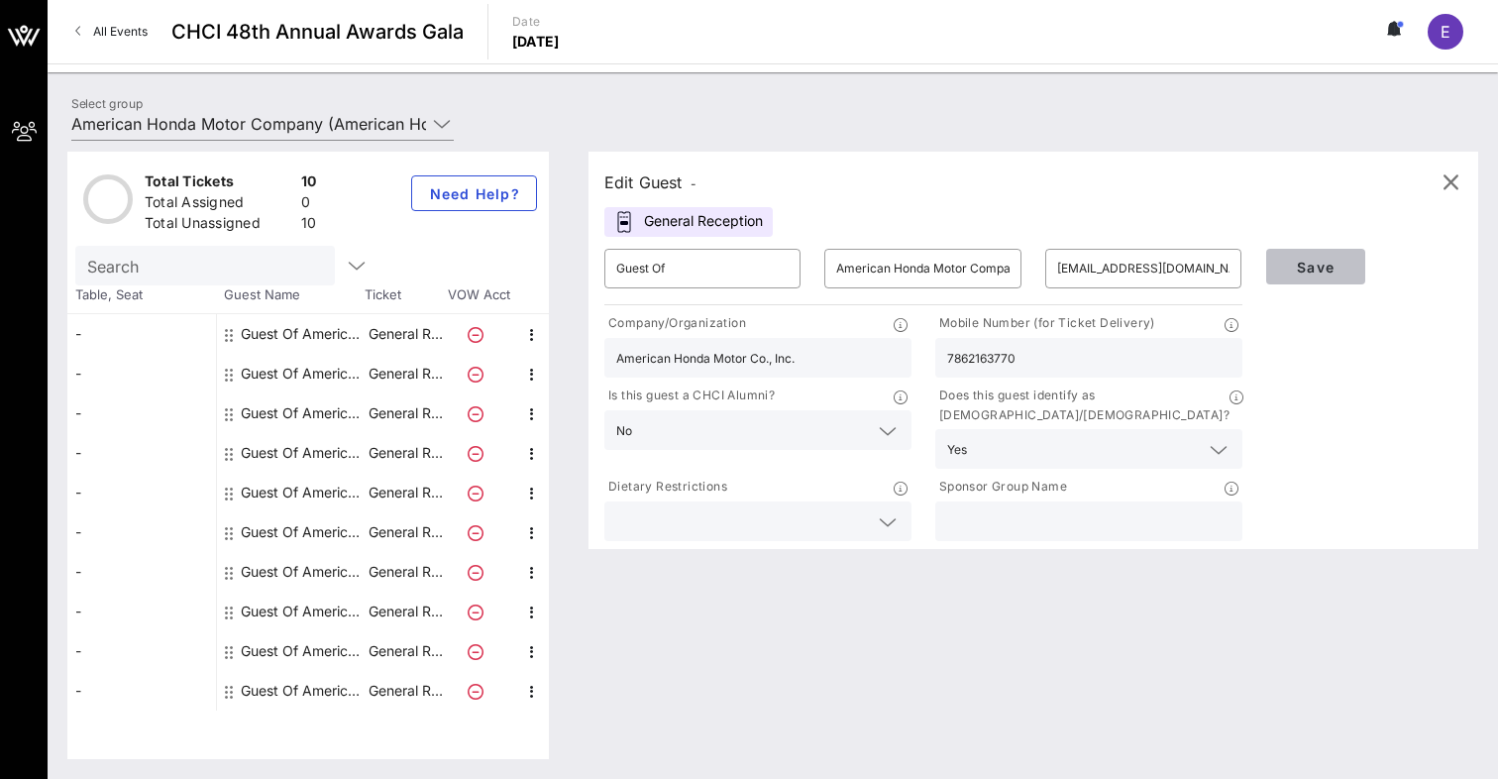
click at [1312, 261] on span "Save" at bounding box center [1315, 267] width 67 height 17
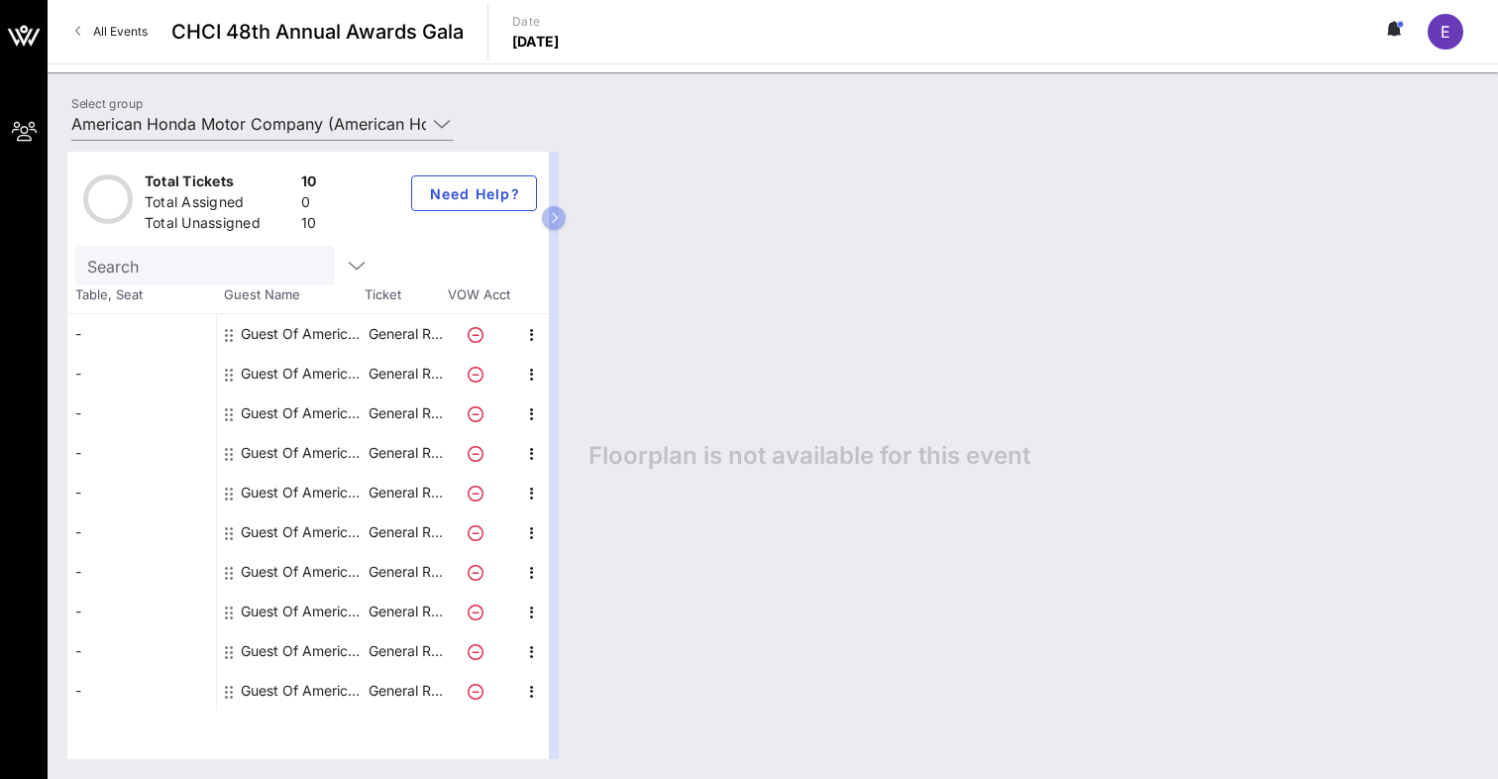
click at [271, 371] on div "Guest Of American Honda Motor Company" at bounding box center [303, 374] width 125 height 40
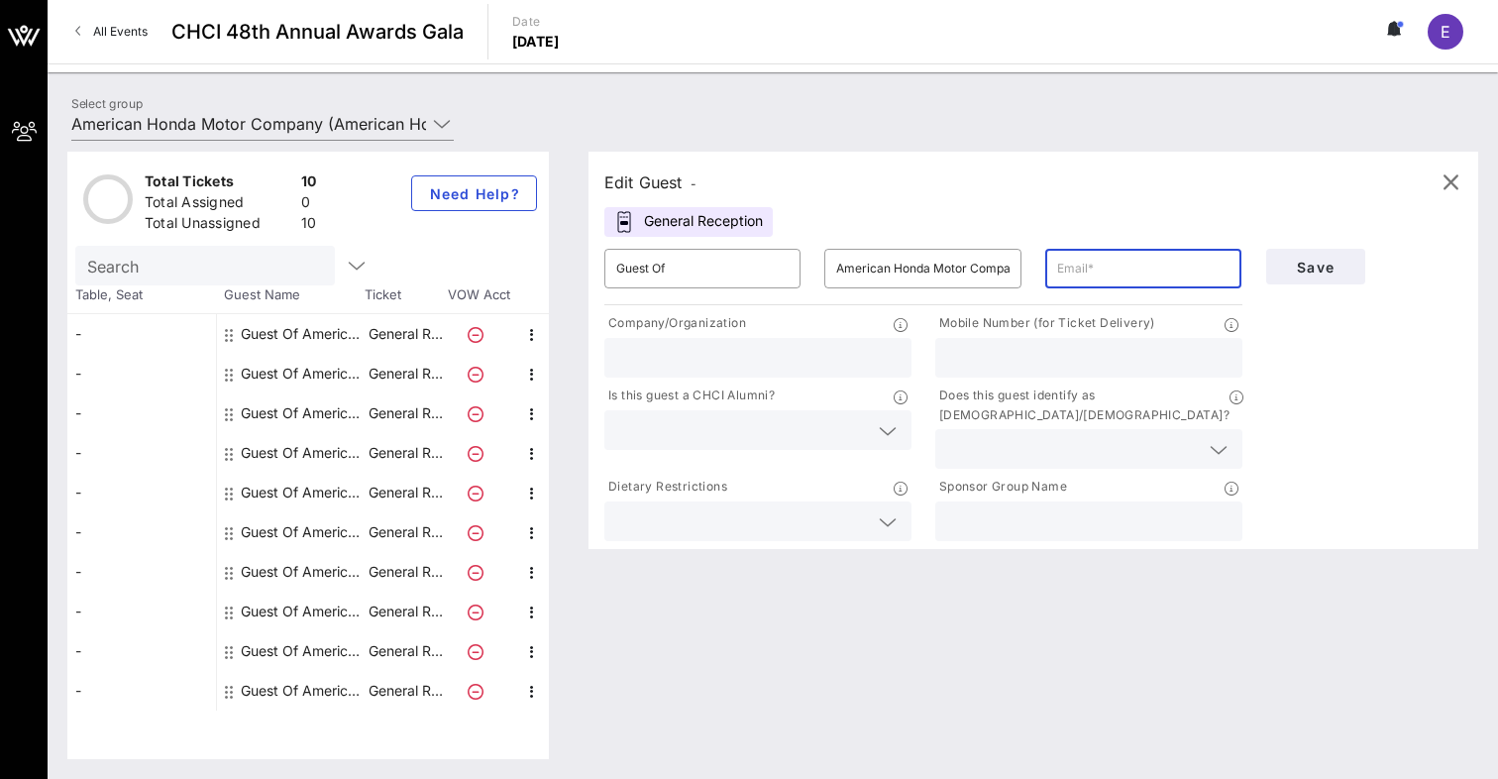
click at [1164, 278] on input "text" at bounding box center [1143, 269] width 172 height 32
type input "[EMAIL_ADDRESS][DOMAIN_NAME]"
type input "American Honda Motor Co., Inc."
click at [764, 436] on input "text" at bounding box center [742, 430] width 252 height 26
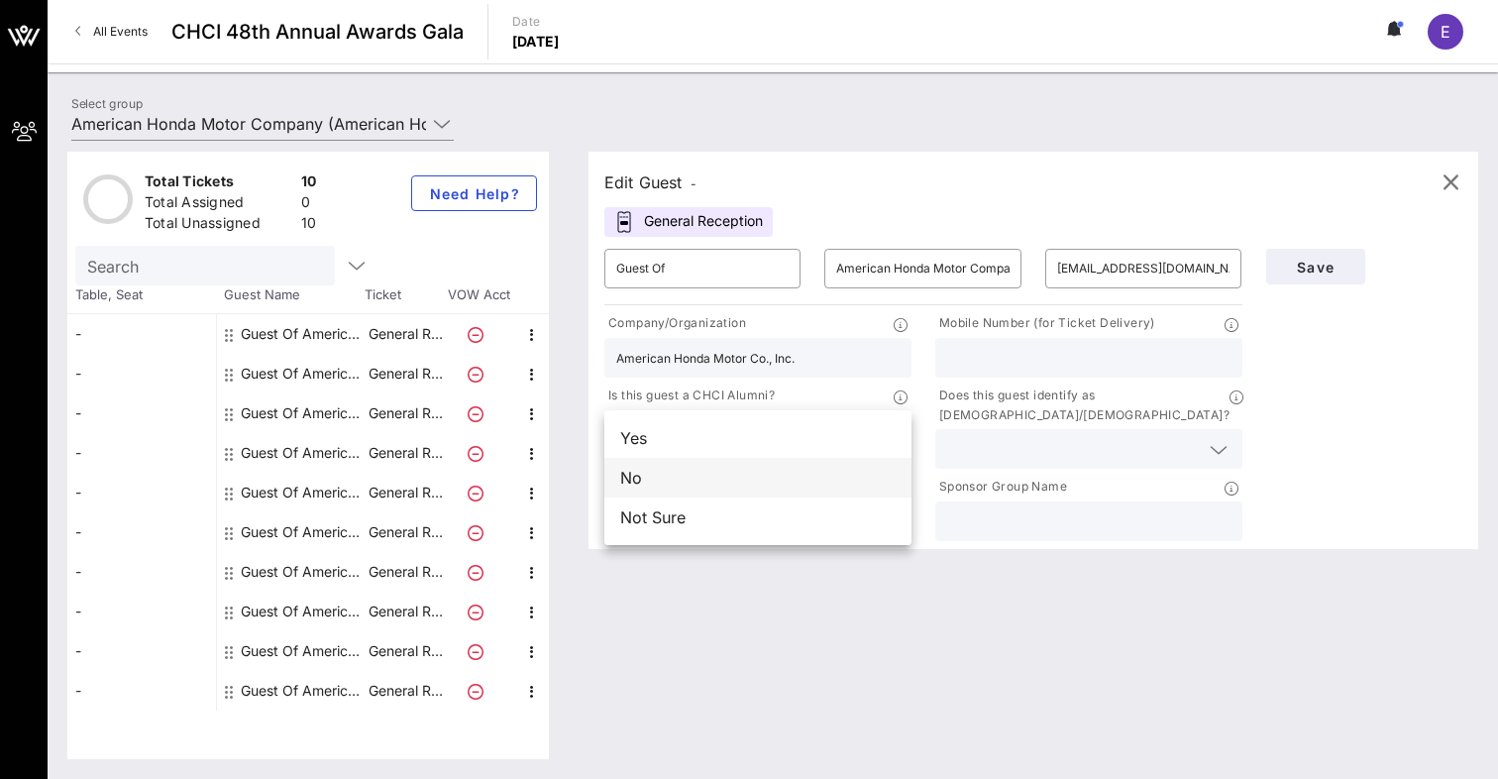
click at [783, 473] on div "No" at bounding box center [757, 478] width 307 height 40
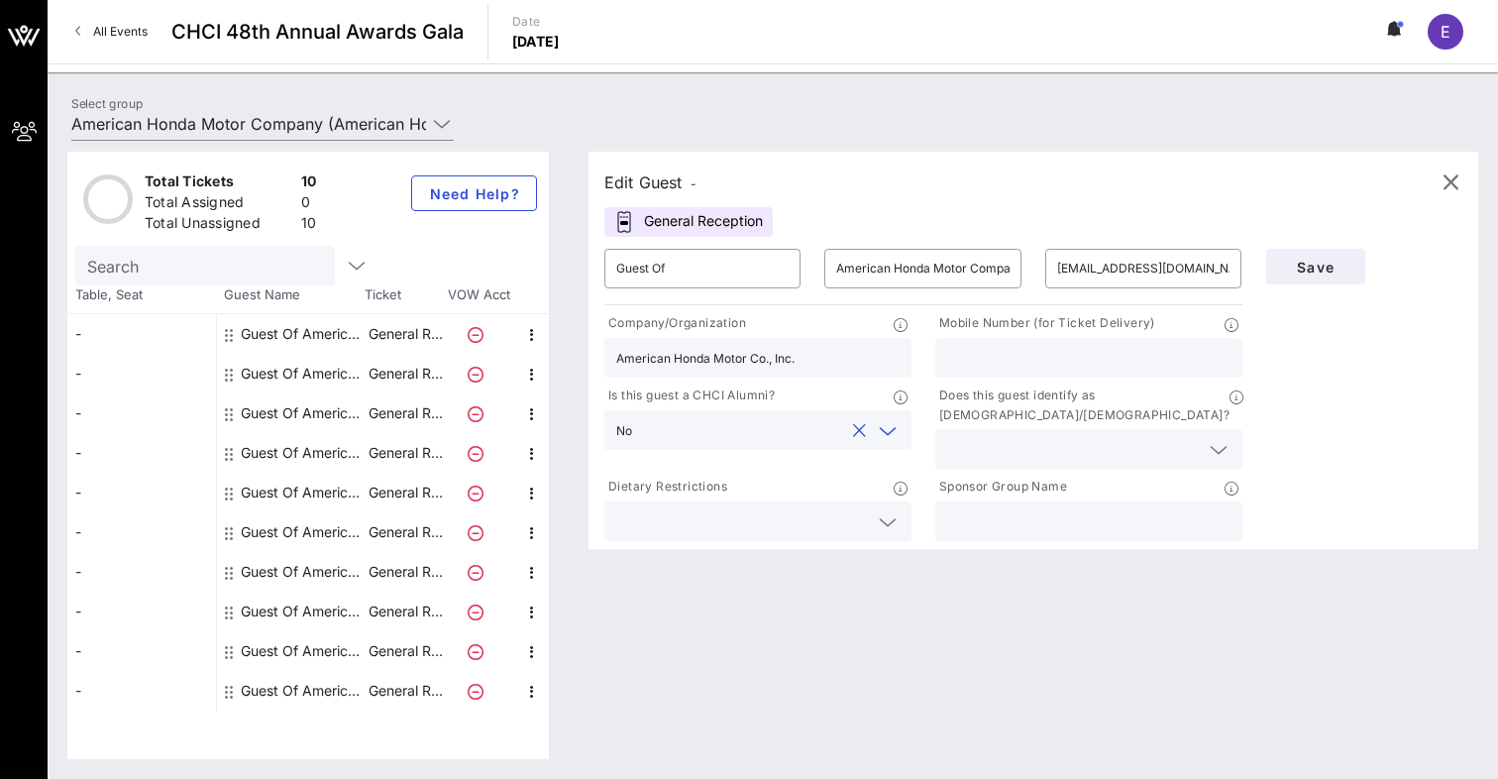
click at [997, 436] on input "text" at bounding box center [1073, 449] width 252 height 26
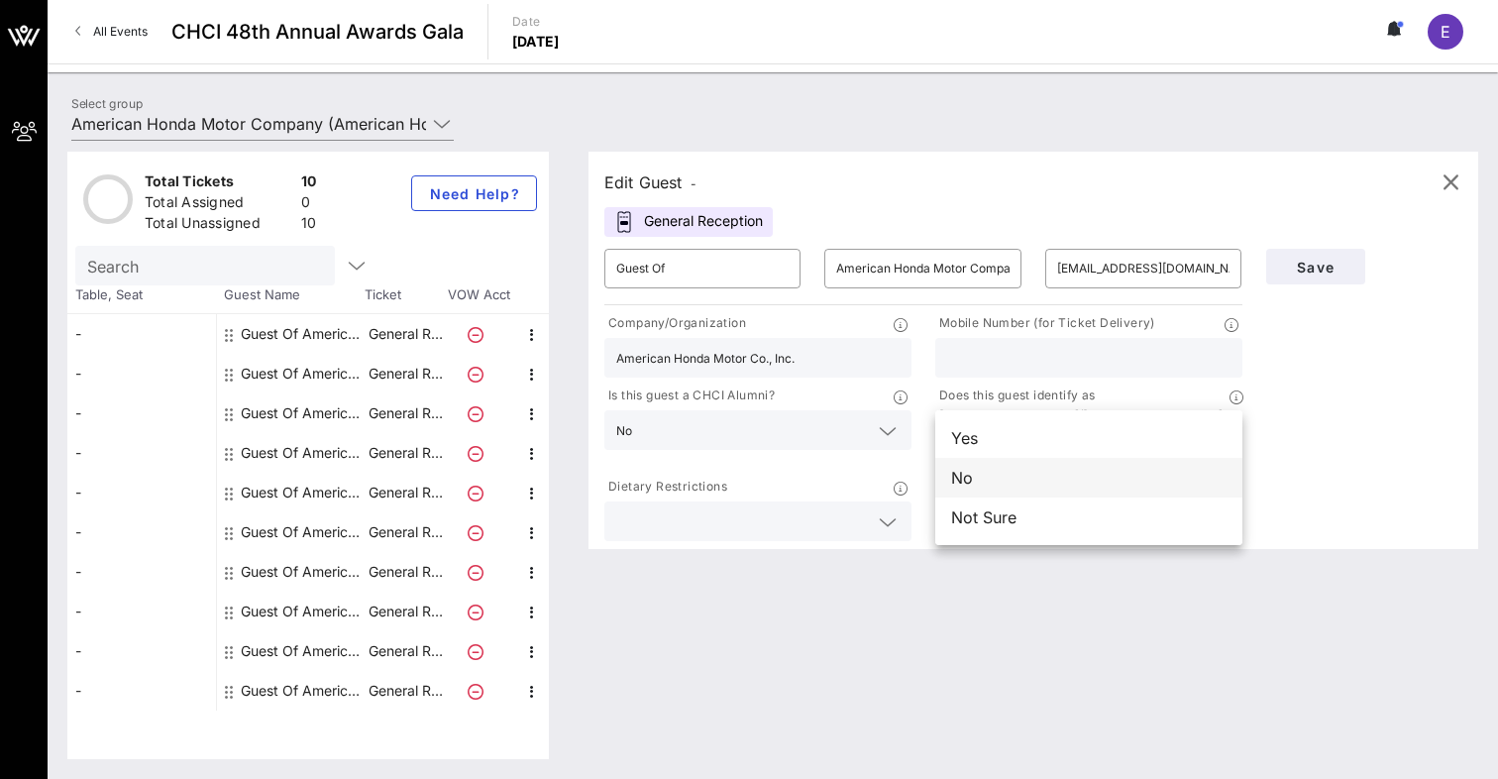
click at [1135, 467] on div "No" at bounding box center [1088, 478] width 307 height 40
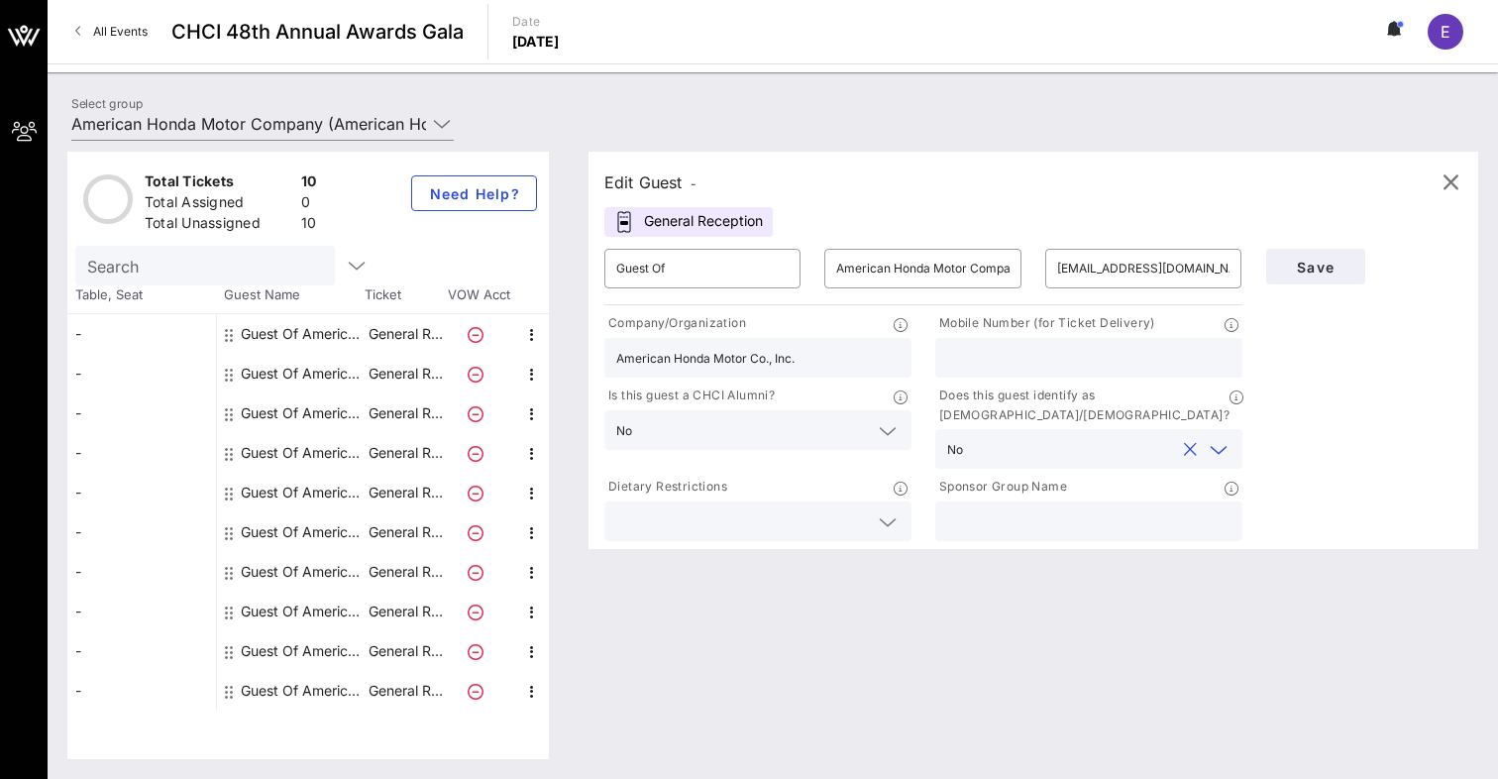
click at [1026, 352] on input "text" at bounding box center [1088, 358] width 283 height 26
type input "2028094175"
click at [1350, 270] on button "Save" at bounding box center [1315, 267] width 99 height 36
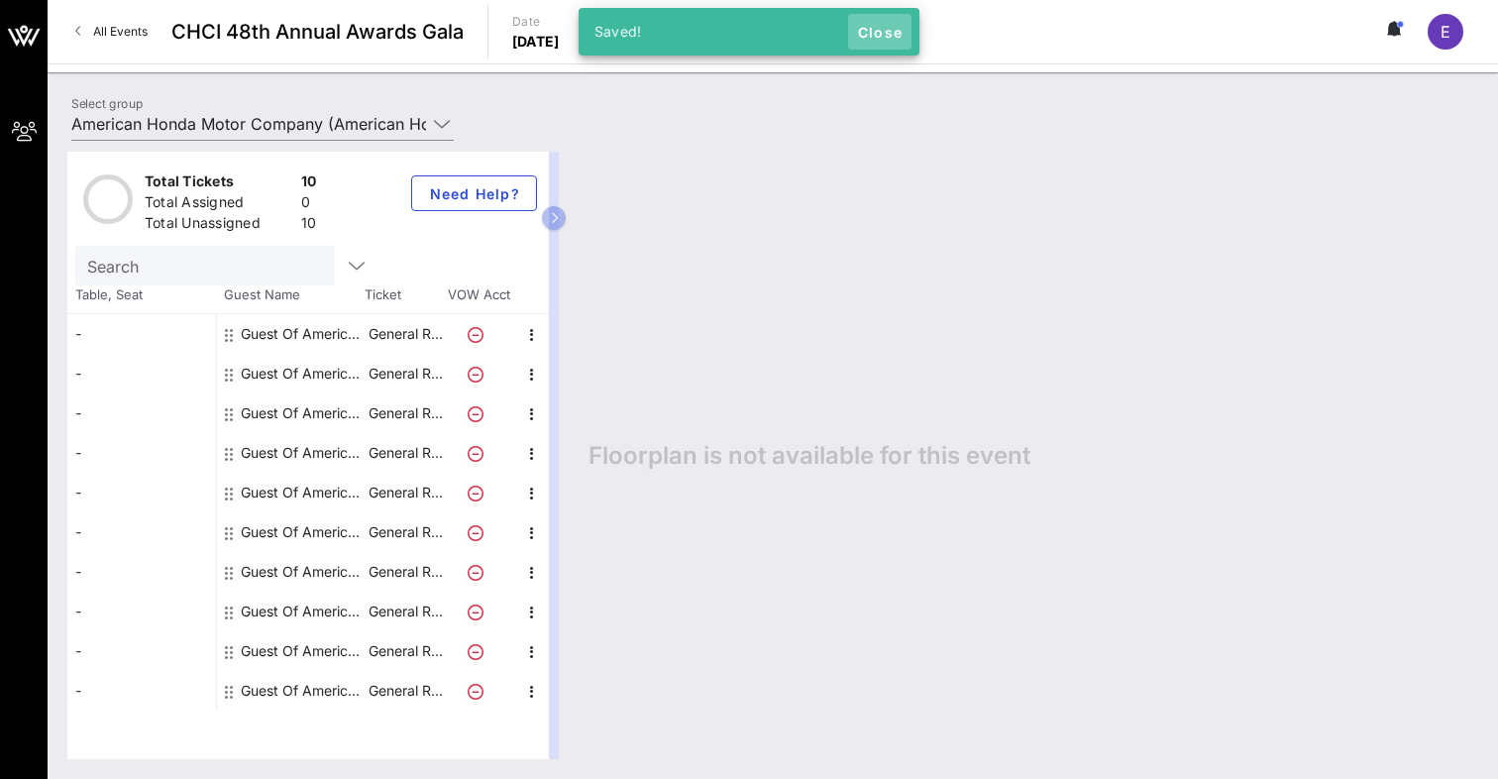
click at [895, 32] on span "Close" at bounding box center [880, 32] width 48 height 17
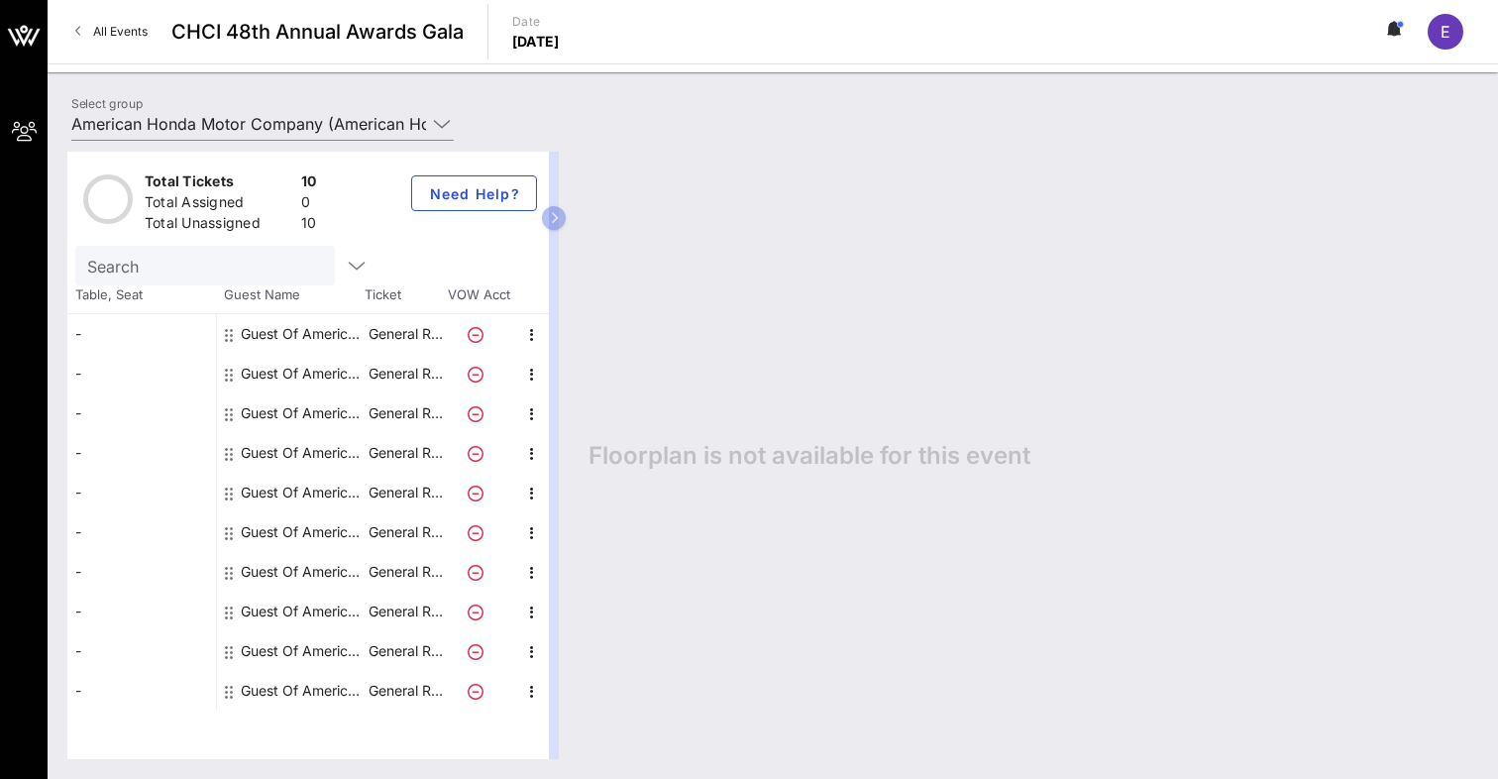
click at [277, 413] on div "Guest Of American Honda Motor Company" at bounding box center [303, 413] width 125 height 40
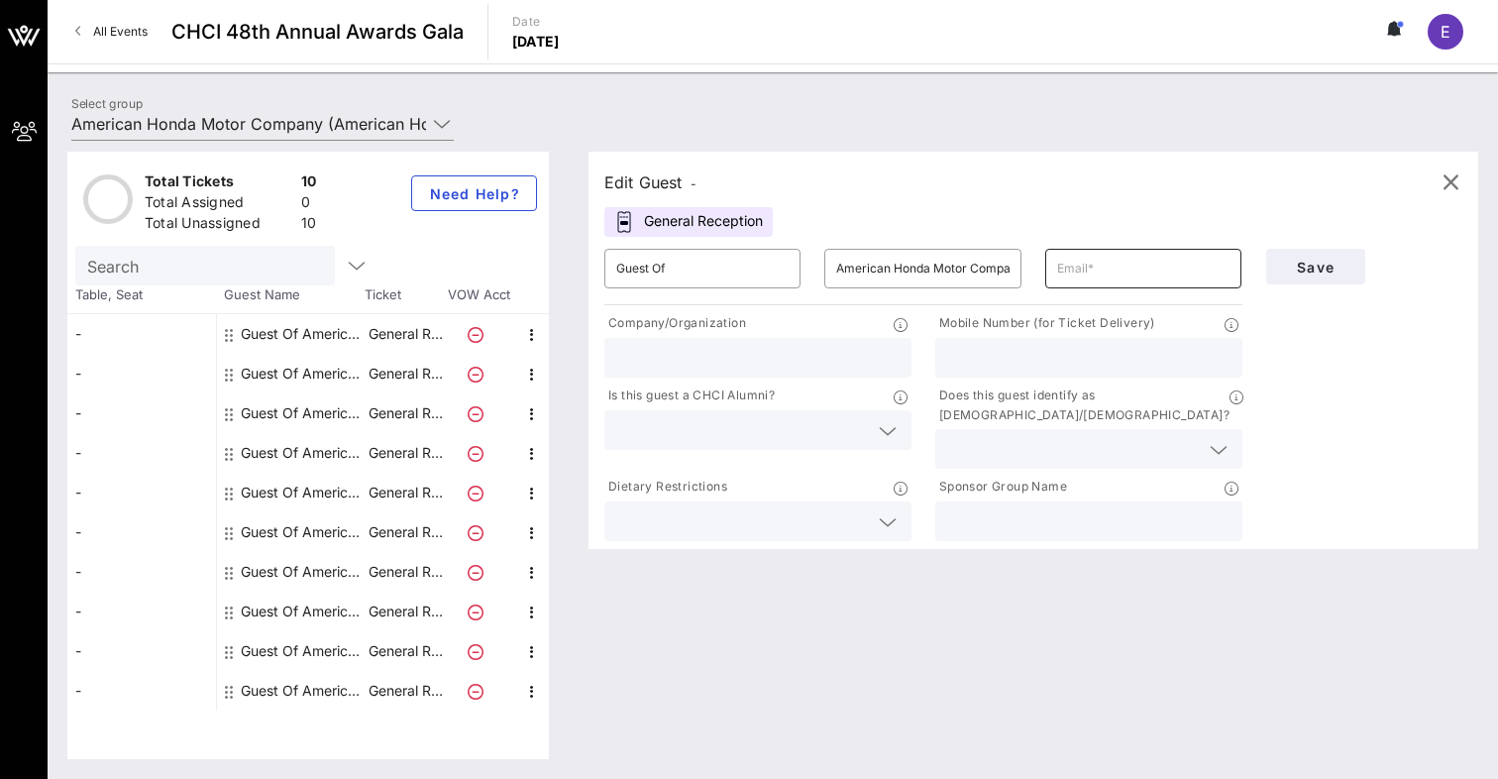
click at [1120, 265] on input "text" at bounding box center [1143, 269] width 172 height 32
type input "[PERSON_NAME][EMAIL_ADDRESS][DOMAIN_NAME]"
type input "American Honda Motor Co., Inc."
click at [1118, 353] on input "text" at bounding box center [1088, 358] width 283 height 26
type input "2029249274"
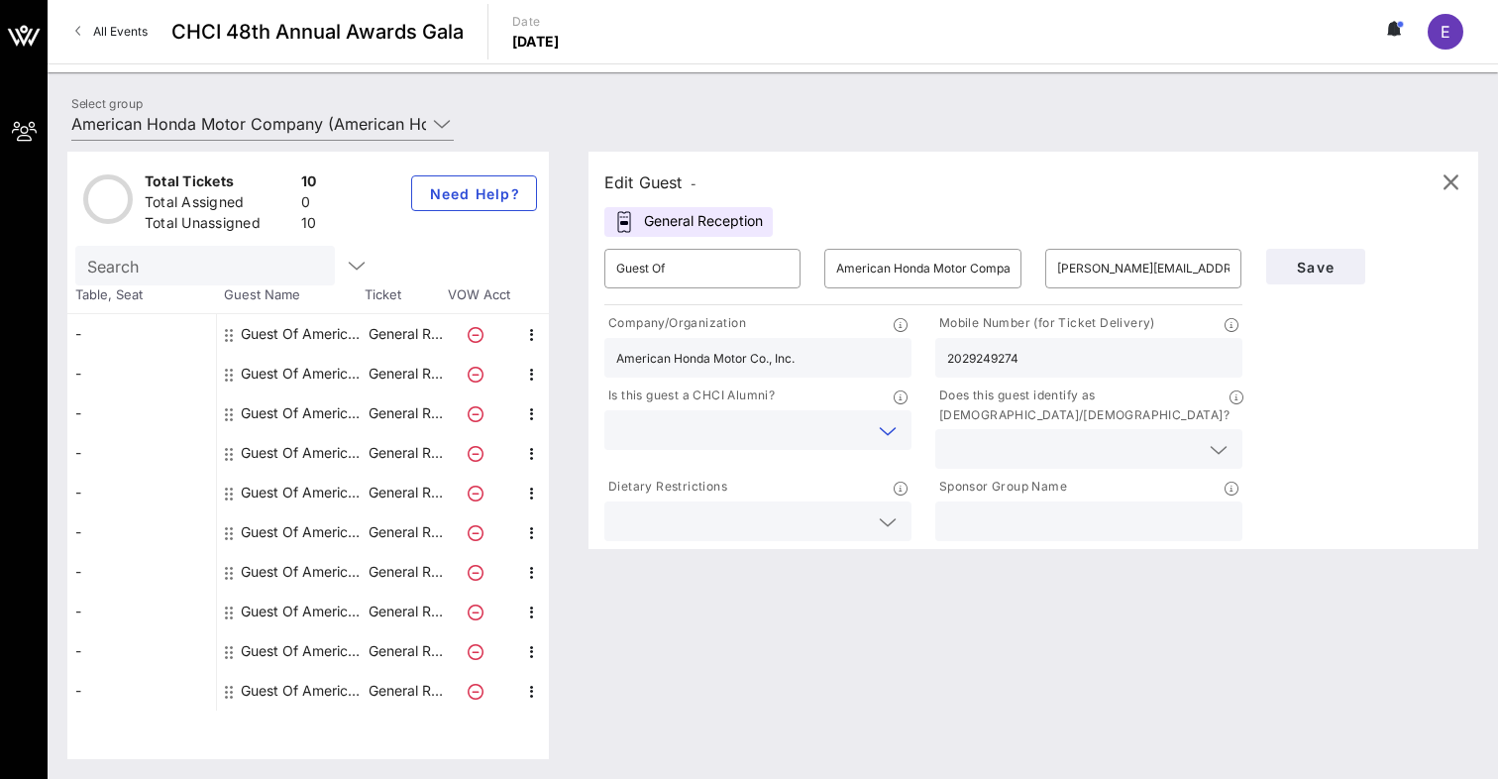
click at [773, 438] on input "text" at bounding box center [742, 430] width 252 height 26
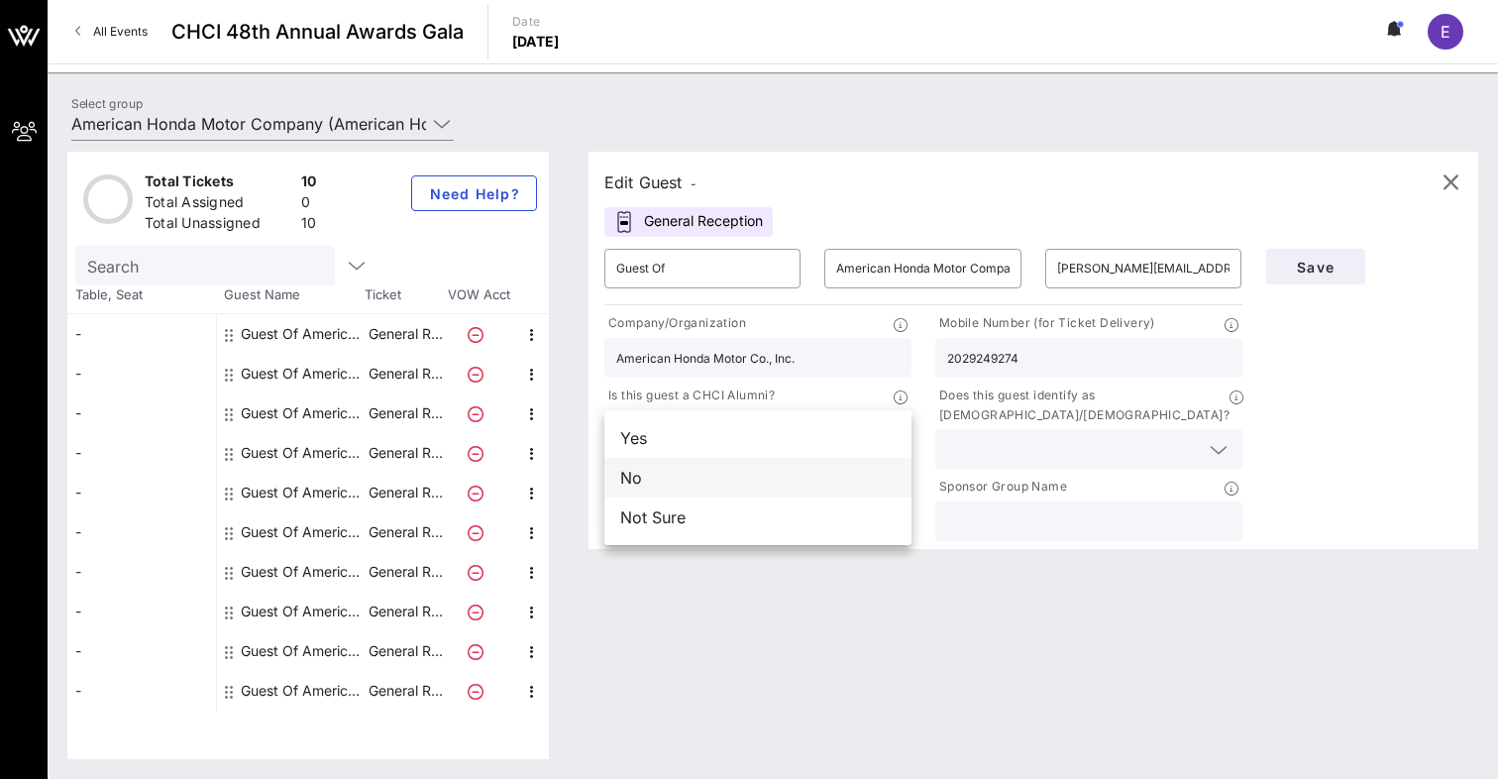
click at [805, 480] on div "No" at bounding box center [757, 478] width 307 height 40
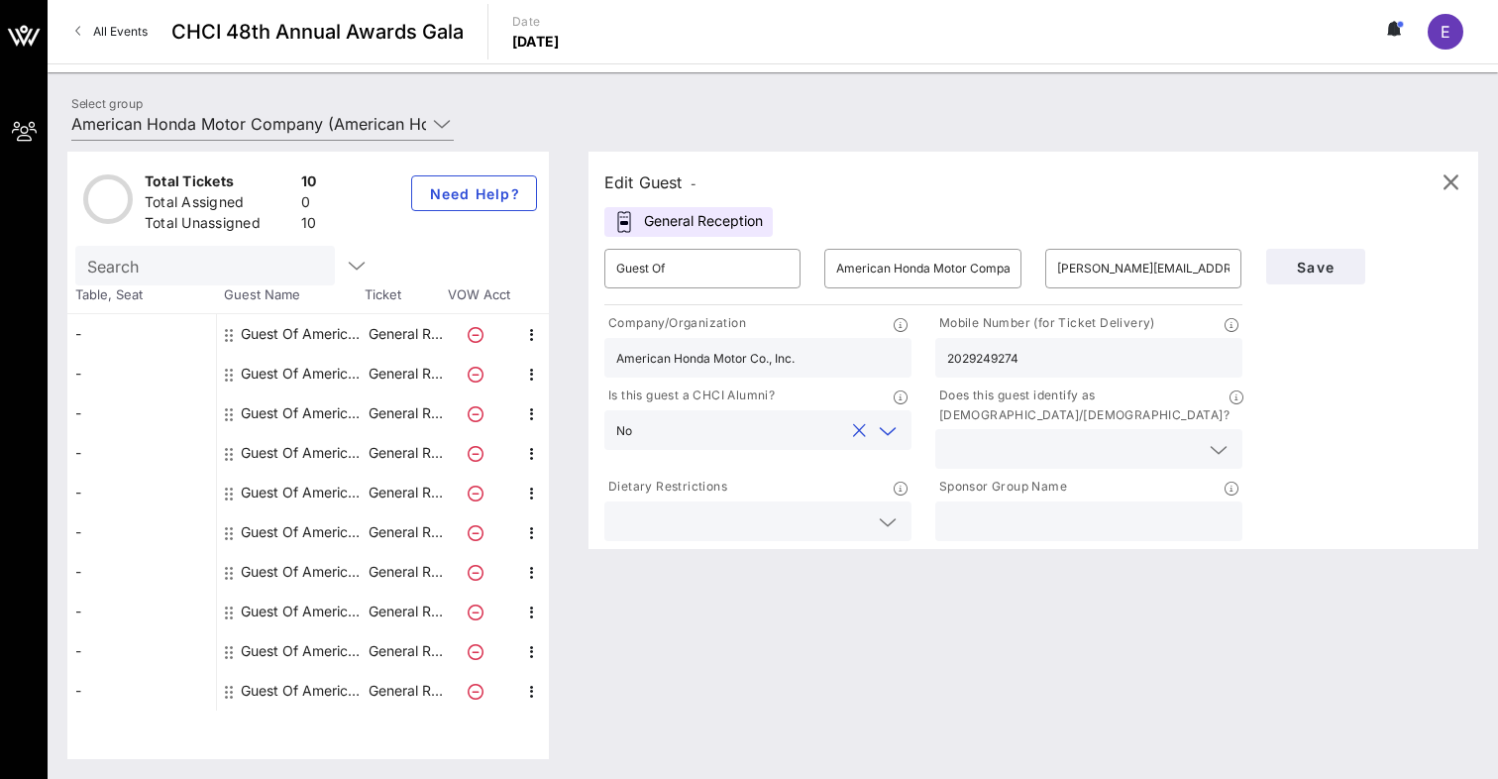
click at [1025, 429] on div at bounding box center [1088, 449] width 283 height 40
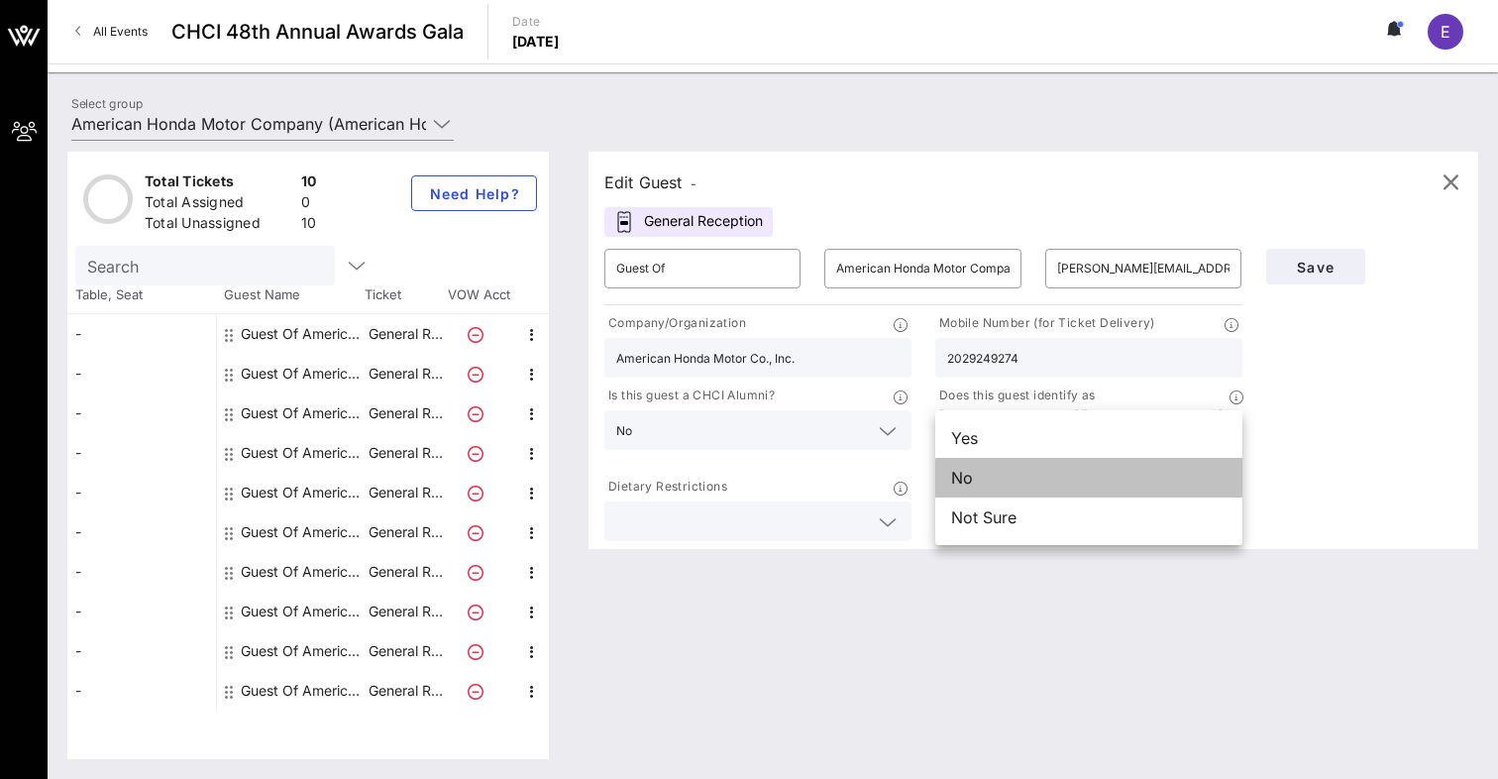
click at [1029, 473] on div "No" at bounding box center [1088, 478] width 307 height 40
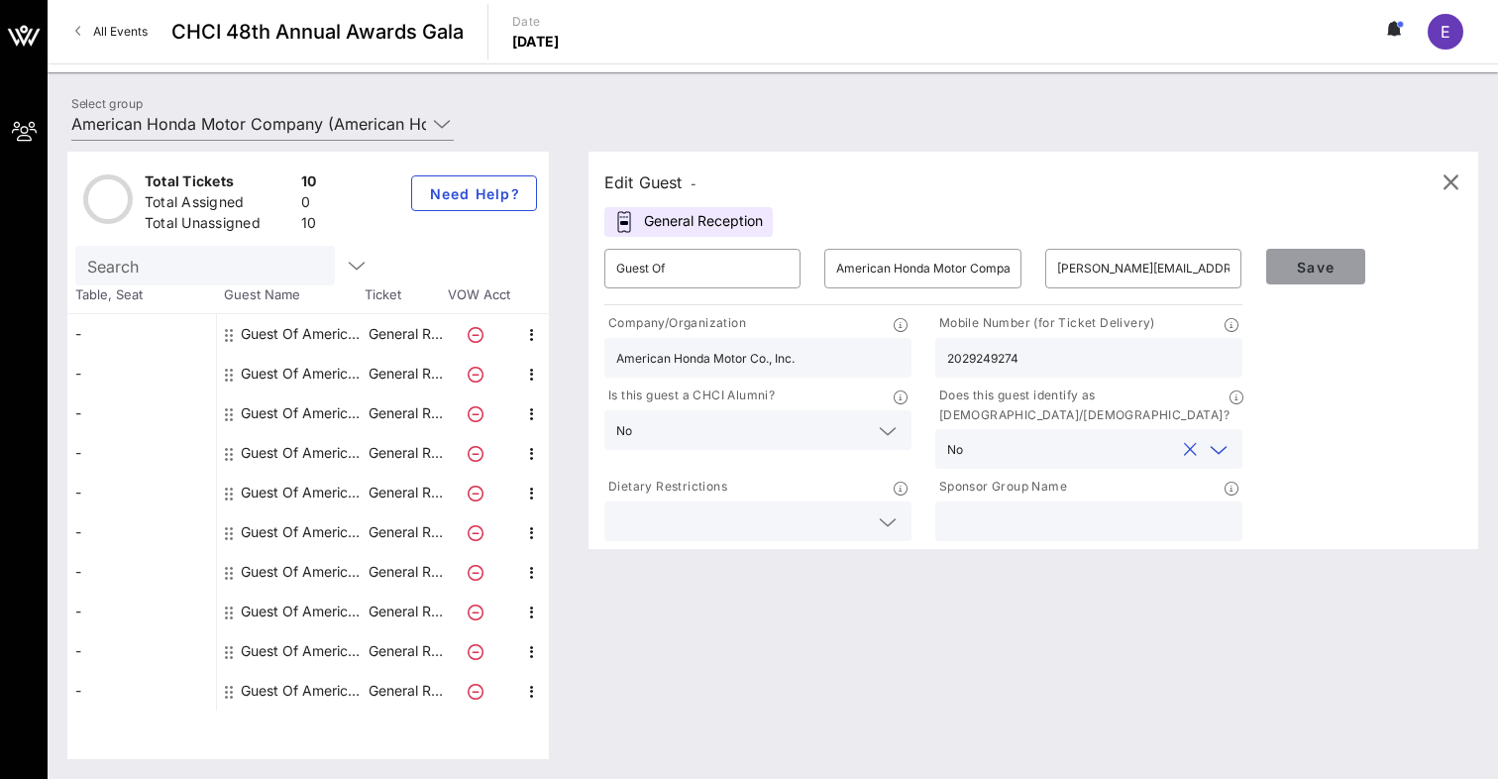
click at [1319, 256] on button "Save" at bounding box center [1315, 267] width 99 height 36
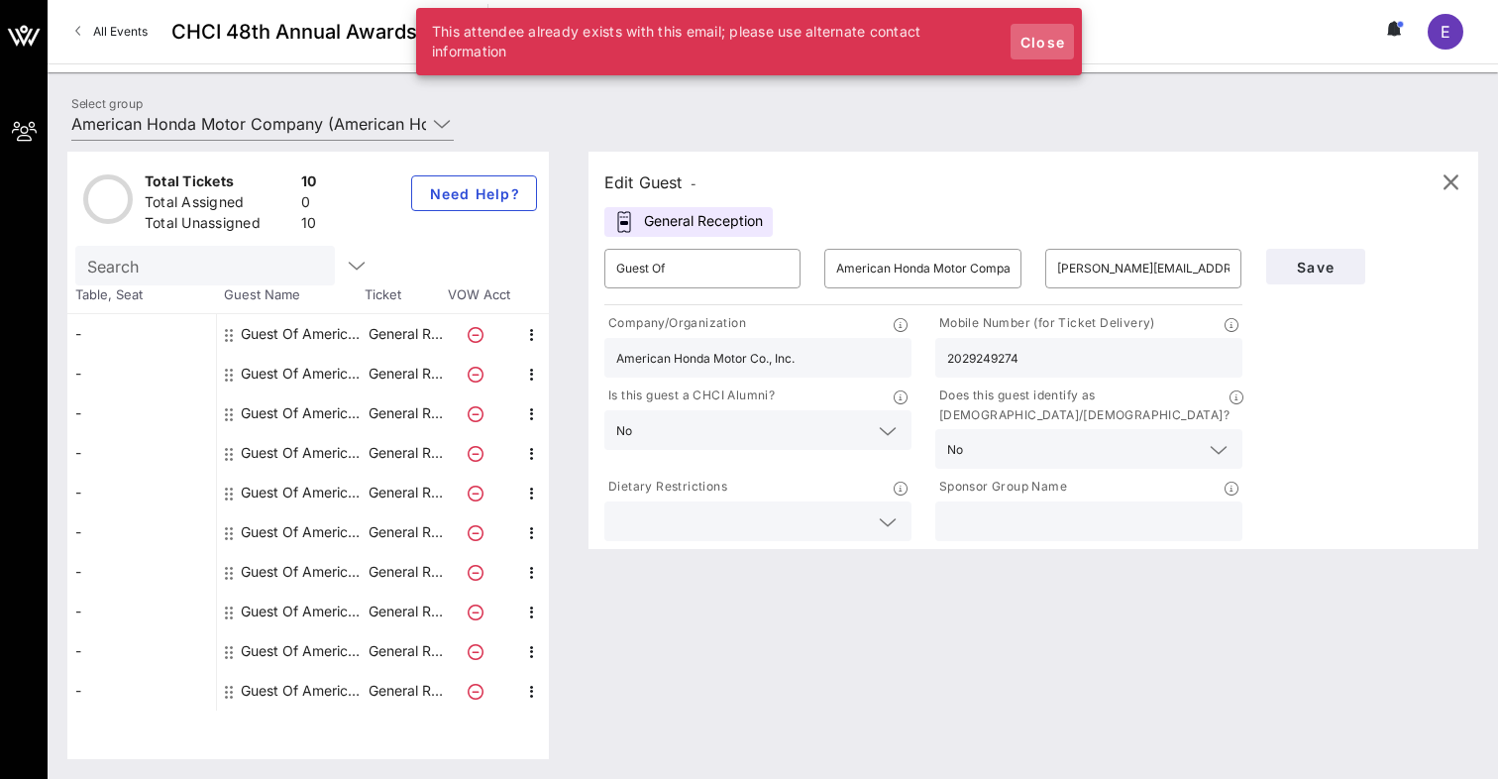
click at [1028, 27] on button "Close" at bounding box center [1041, 42] width 63 height 36
